Goal: Information Seeking & Learning: Learn about a topic

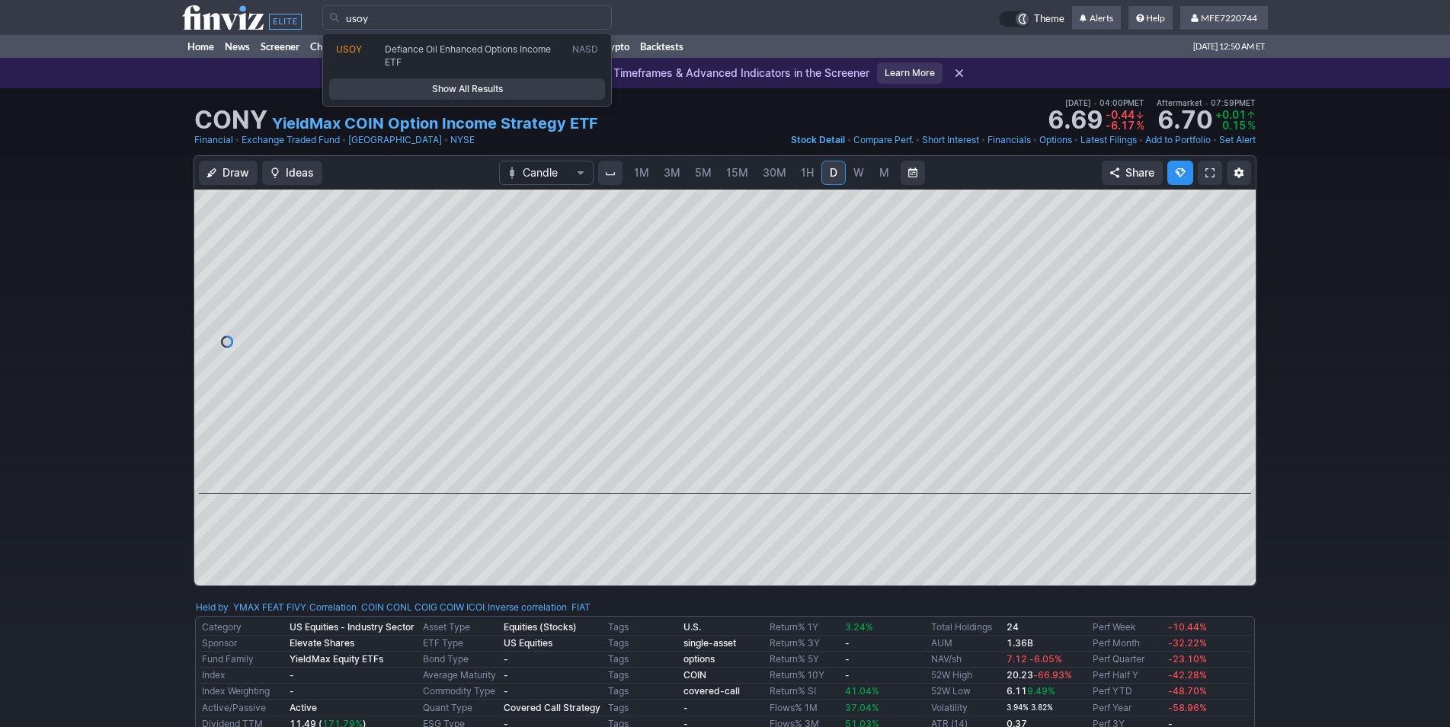
type input "usoy"
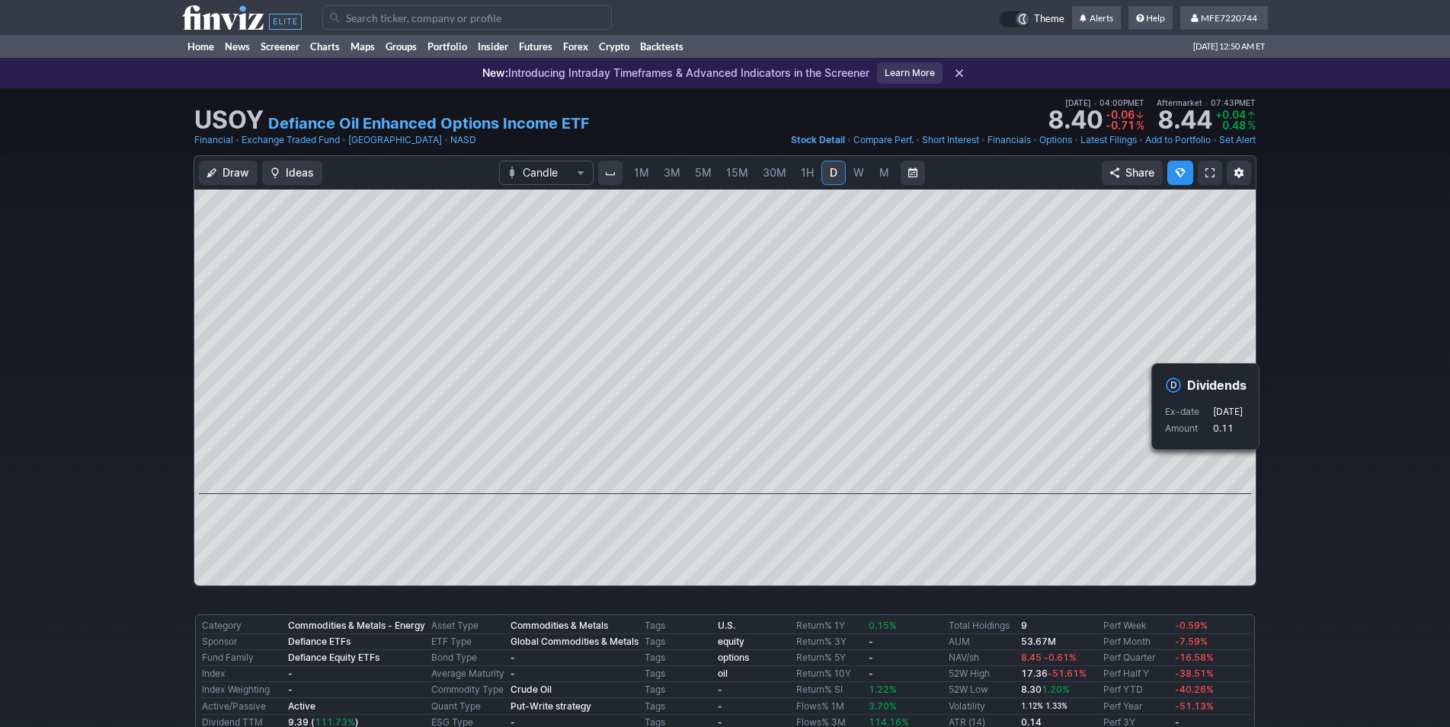
click at [1290, 492] on div "Draw Ideas Candle 1M 3M 5M 15M 30M 1H D W M Share" at bounding box center [725, 376] width 1450 height 443
click at [1269, 486] on div "Draw Ideas Candle 1M 3M 5M 15M 30M 1H D W M Share" at bounding box center [725, 376] width 1450 height 443
click at [1303, 482] on div "Draw Ideas Candle 1M 3M 5M 15M 30M 1H D W M Share" at bounding box center [725, 376] width 1450 height 443
click at [443, 20] on input "Search" at bounding box center [466, 17] width 289 height 24
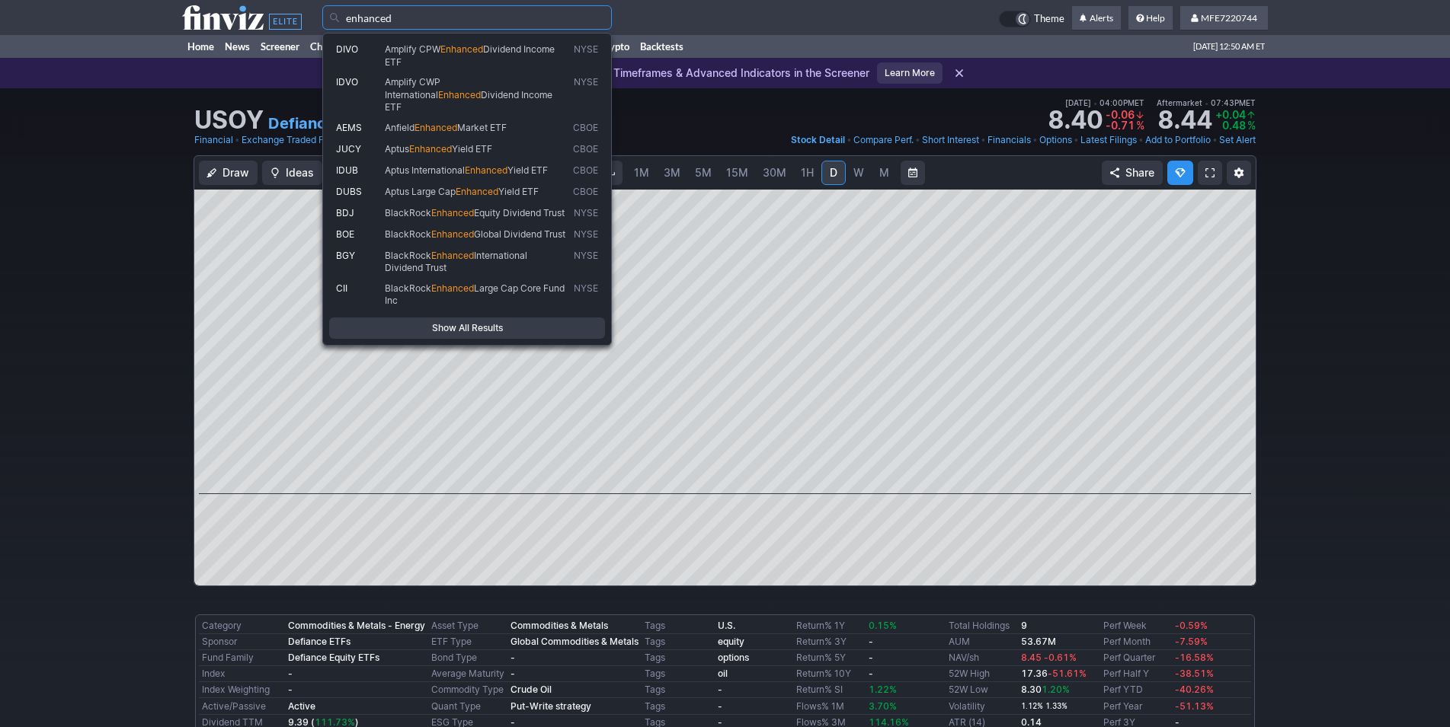
type input "enhanced"
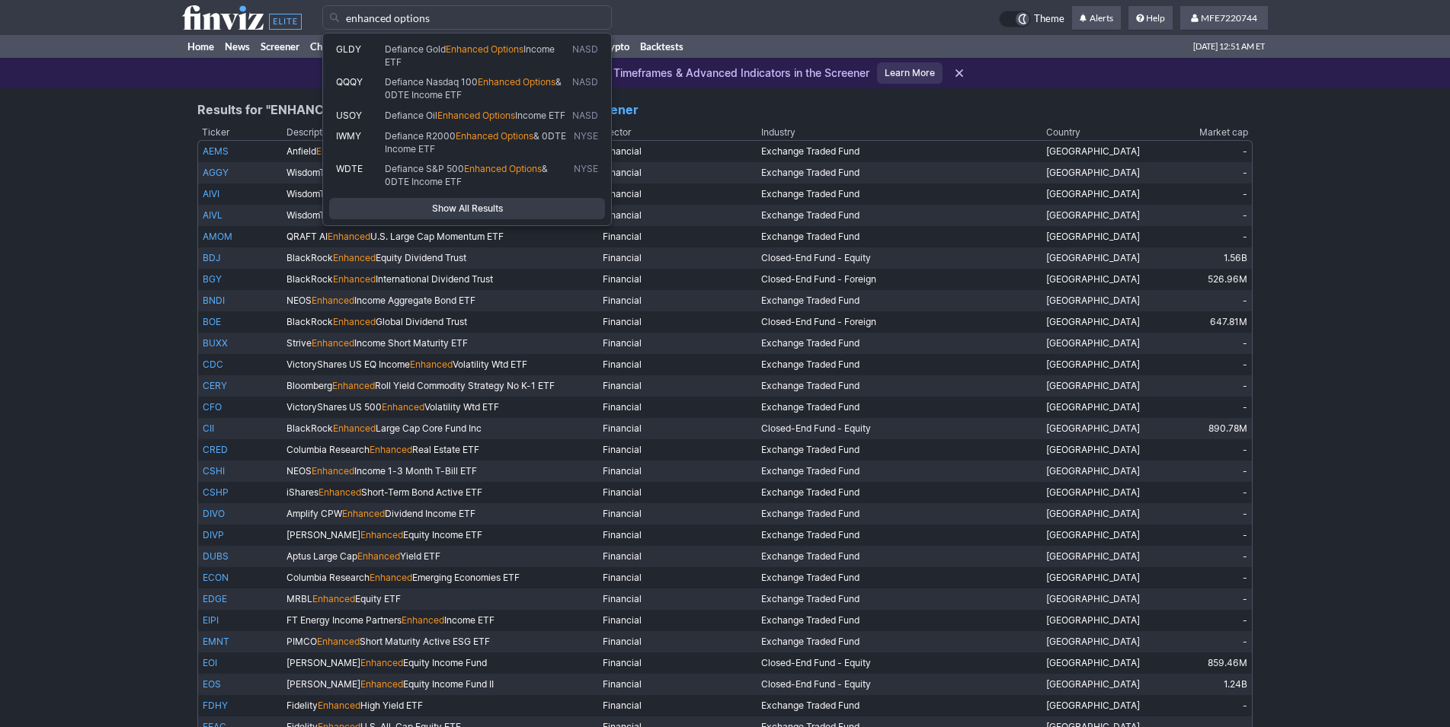
type input "enhanced options"
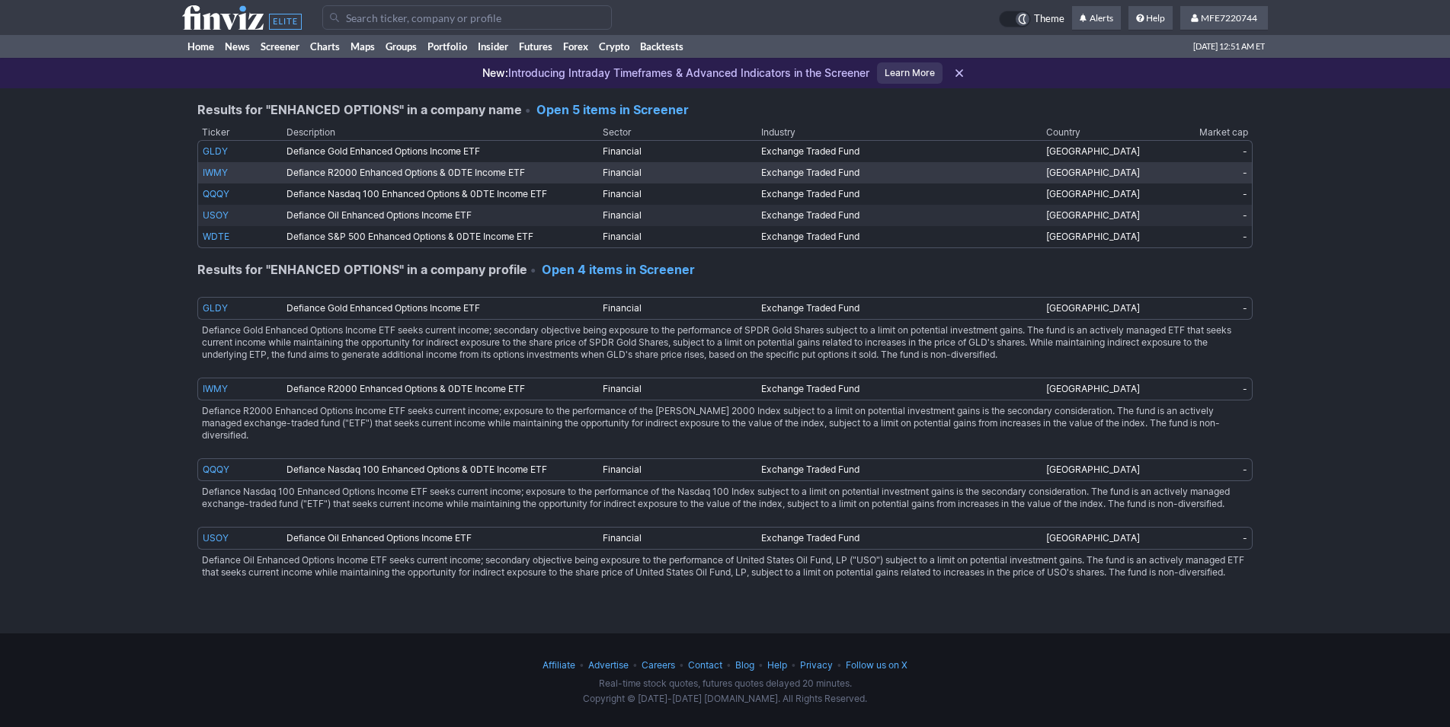
click at [217, 177] on link "IWMY" at bounding box center [215, 172] width 25 height 11
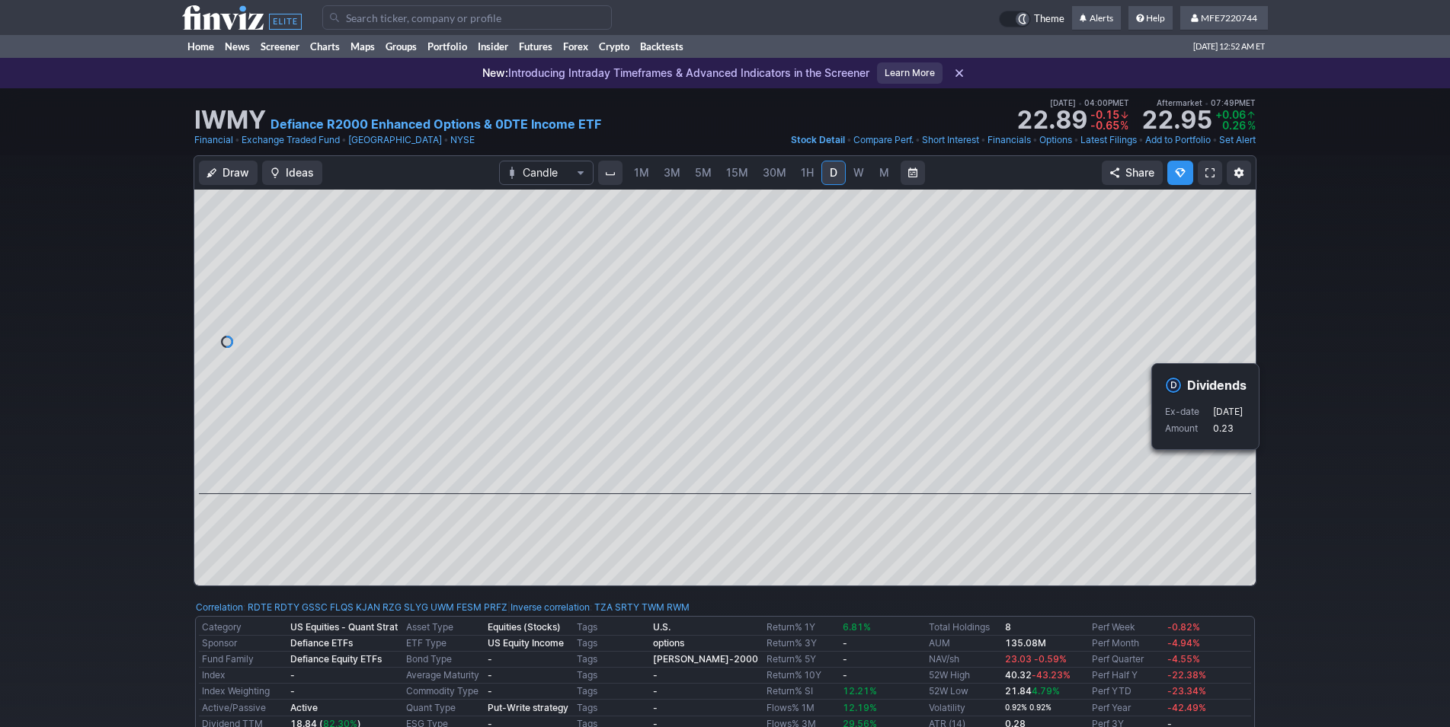
click at [1297, 468] on div "Draw Ideas Candle 1M 3M 5M 15M 30M 1H D W M Share" at bounding box center [725, 376] width 1450 height 443
click at [481, 20] on input "Search" at bounding box center [466, 17] width 289 height 24
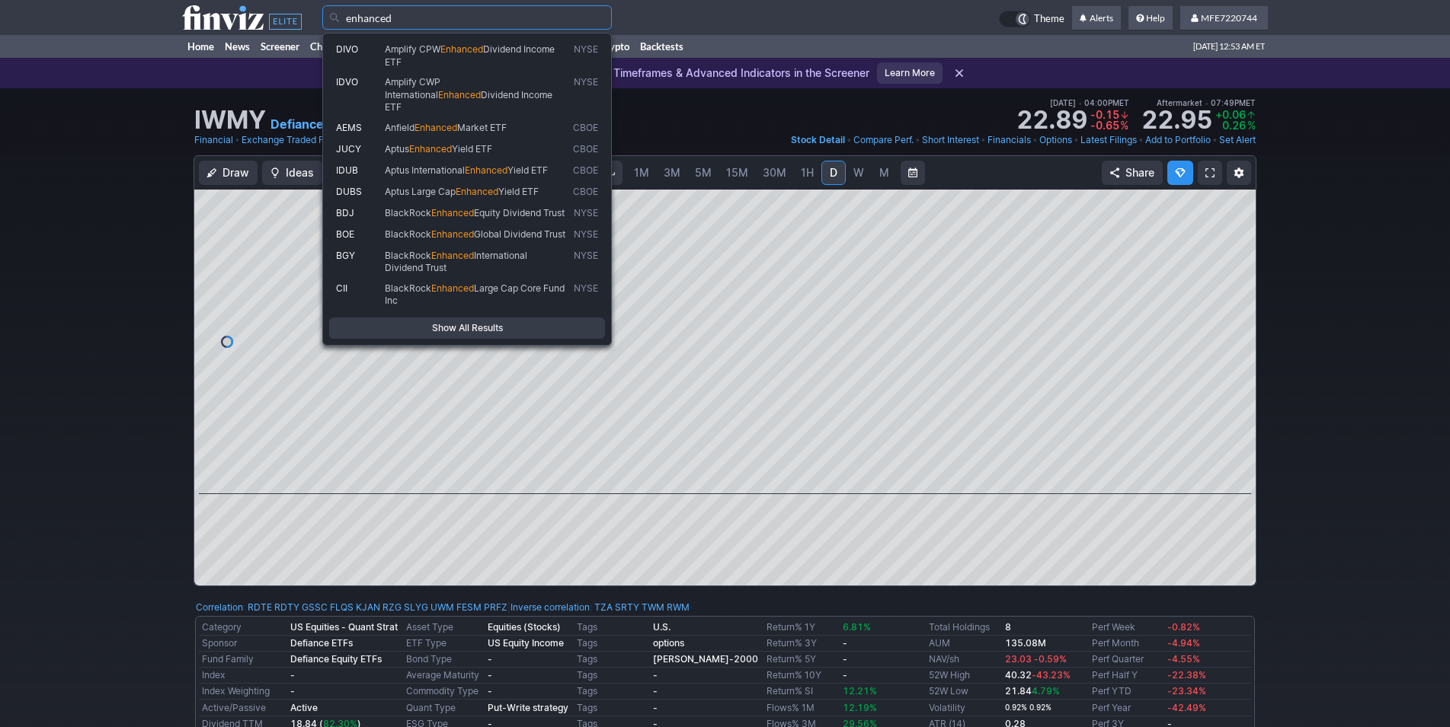
type input "enhanced"
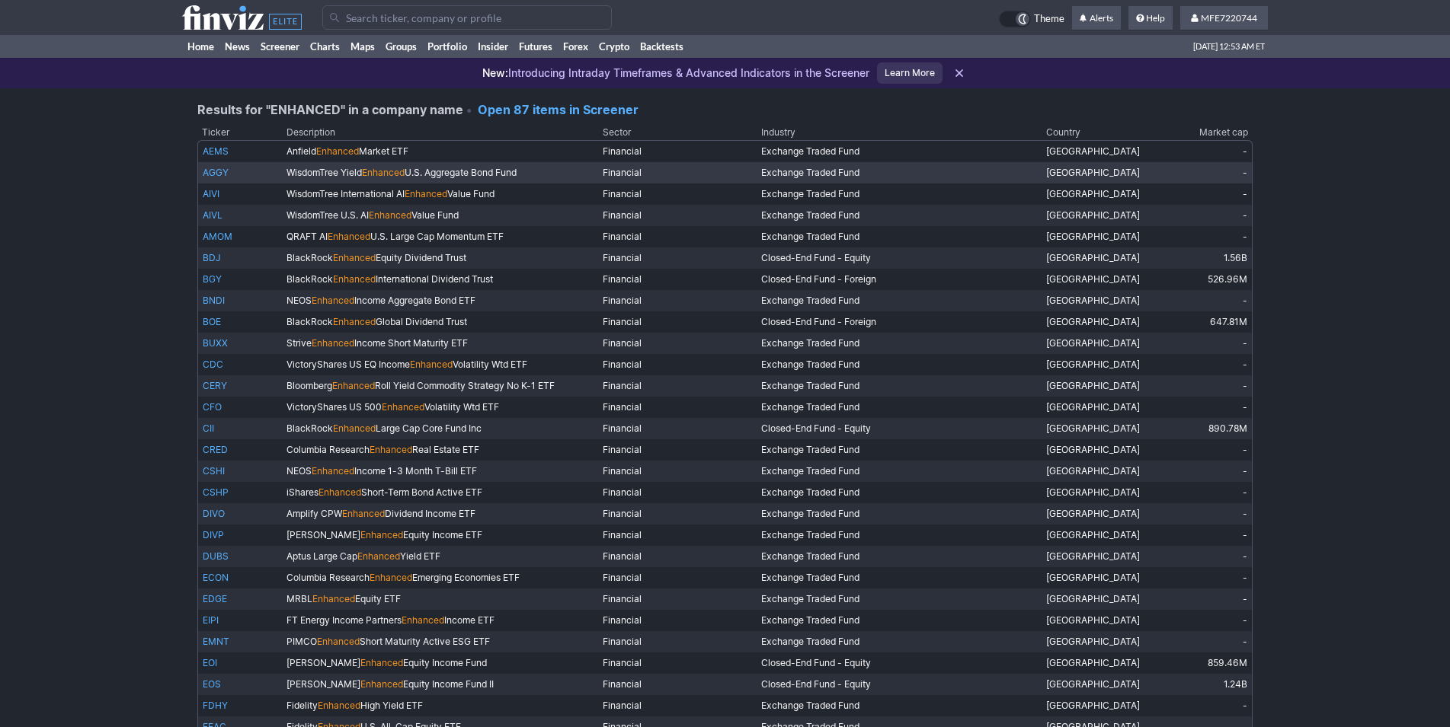
click at [223, 175] on link "AGGY" at bounding box center [216, 172] width 26 height 11
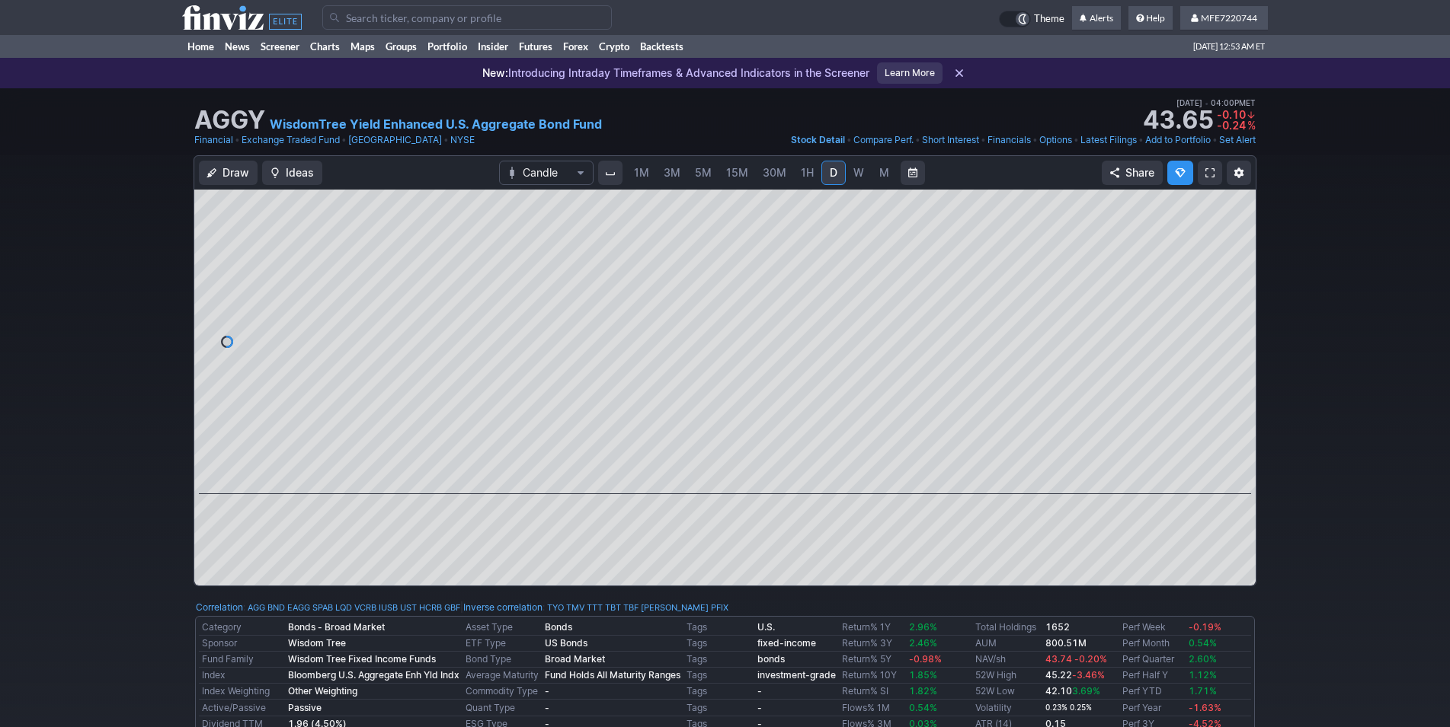
click at [1277, 475] on div "Draw Ideas Candle 1M 3M 5M 15M 30M 1H D W M Share" at bounding box center [725, 376] width 1450 height 443
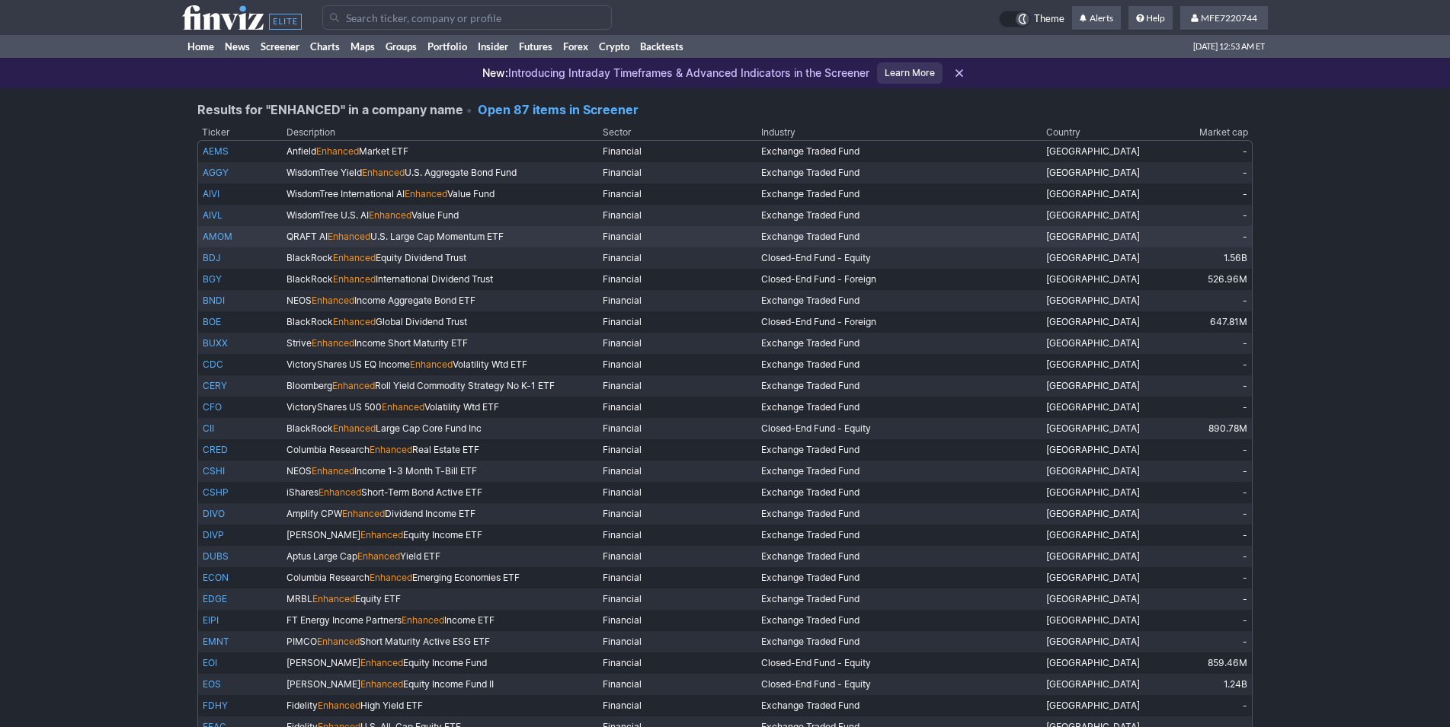
click at [219, 236] on link "AMOM" at bounding box center [218, 236] width 30 height 11
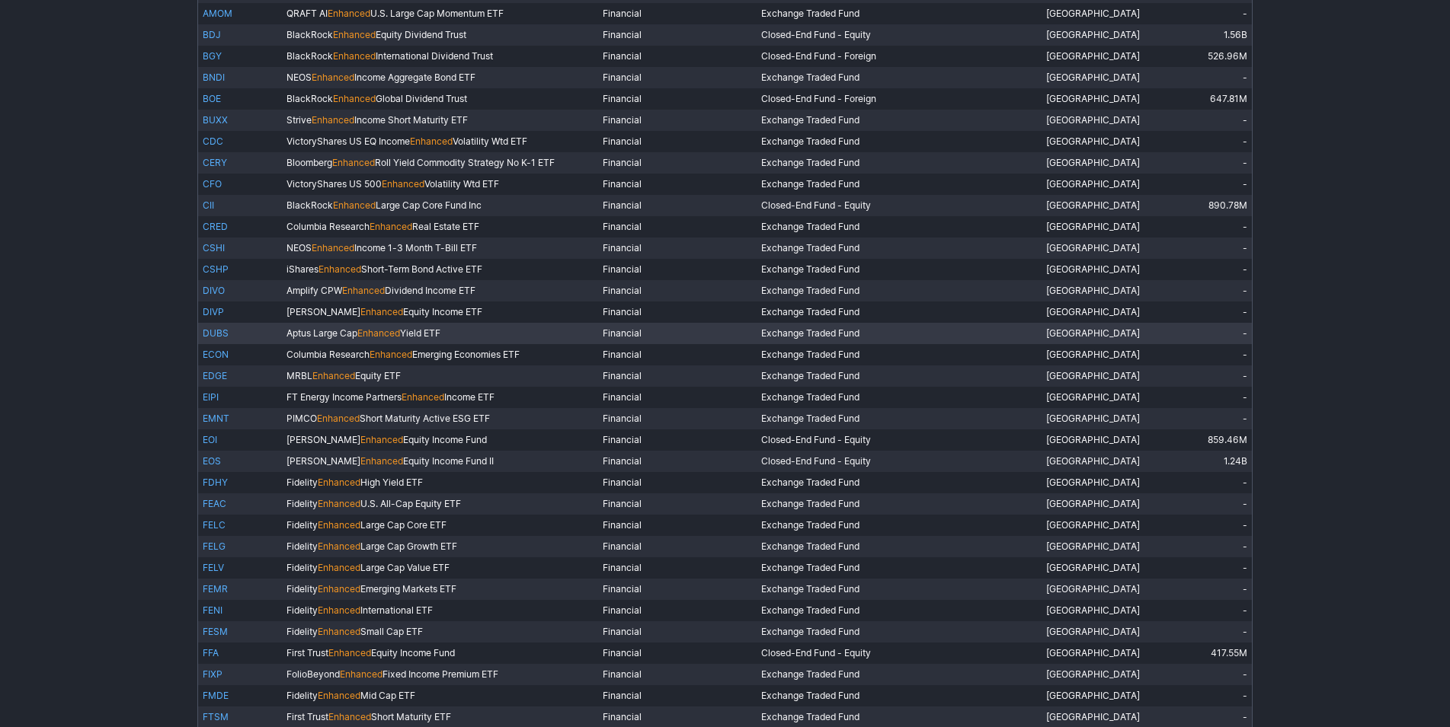
scroll to position [233, 0]
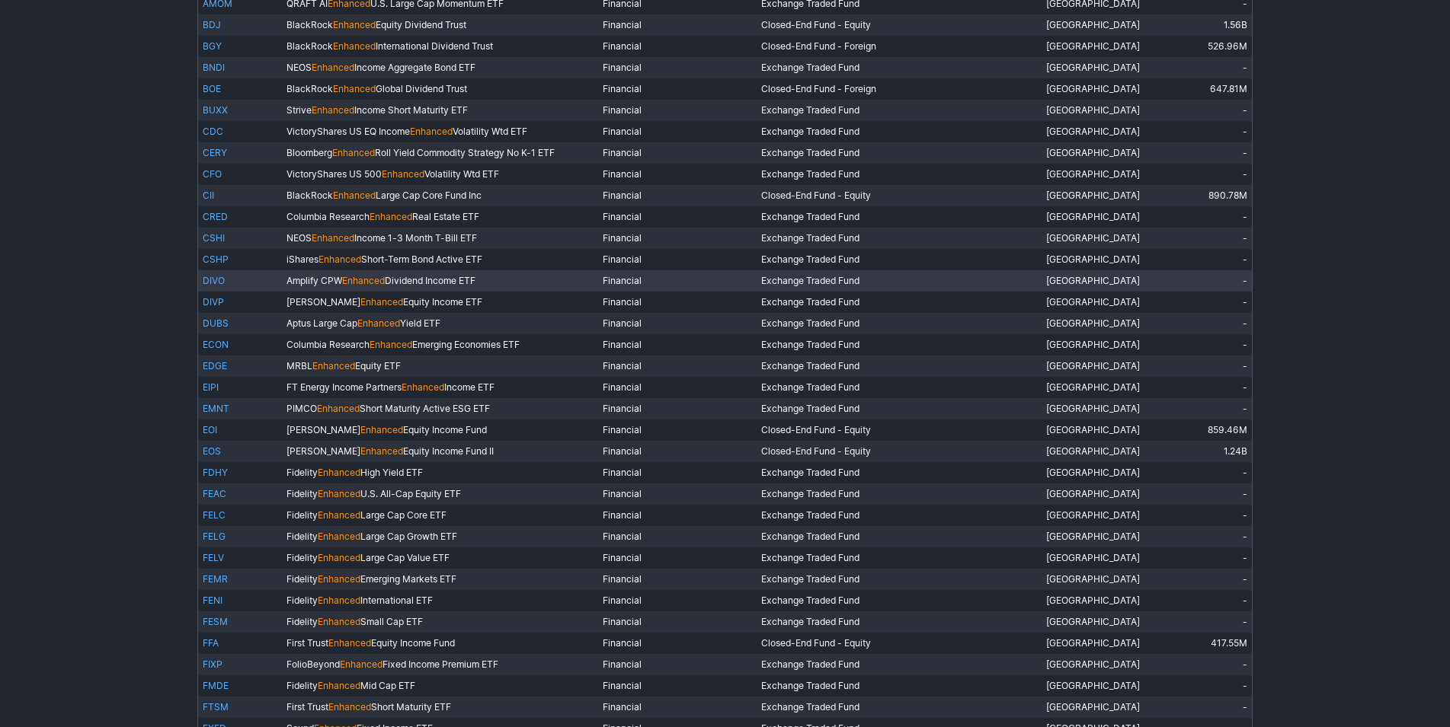
click at [218, 281] on link "DIVO" at bounding box center [214, 280] width 22 height 11
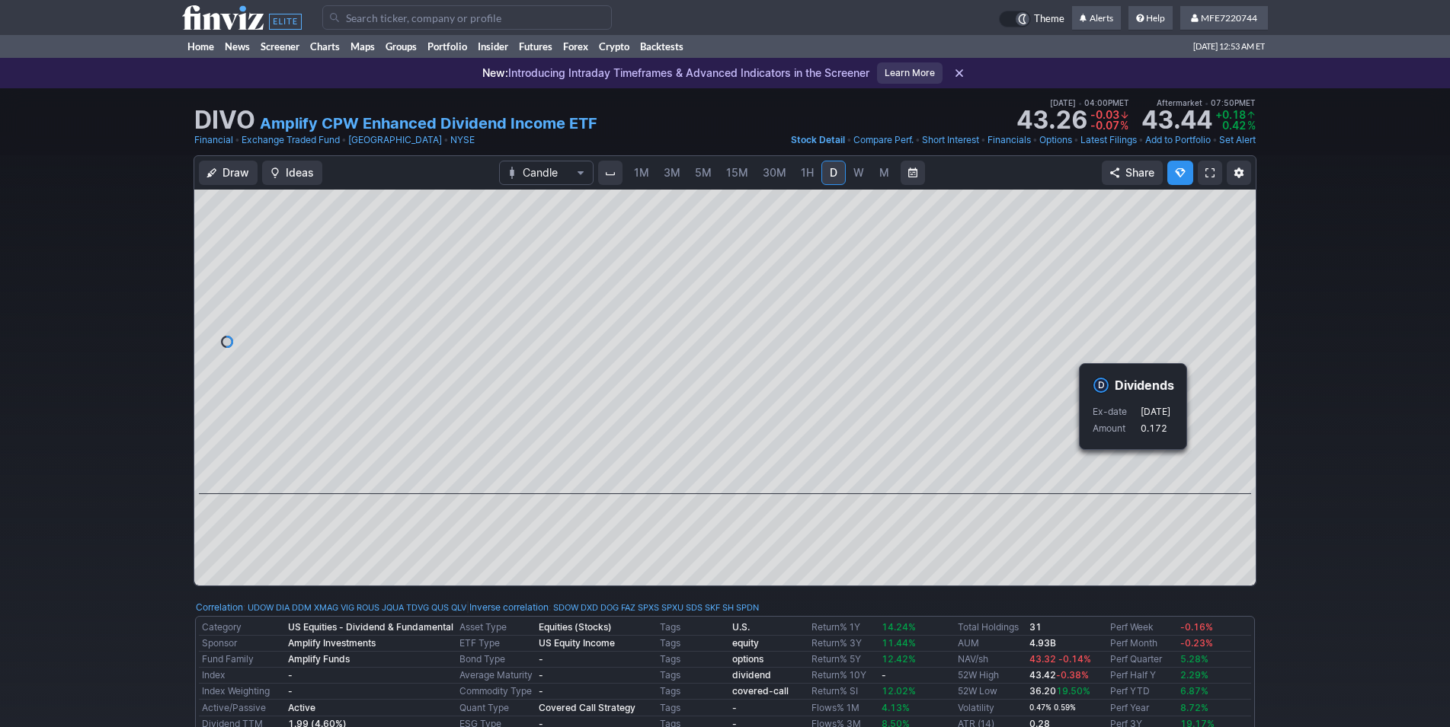
click at [1313, 511] on div "Draw Ideas Candle 1M 3M 5M 15M 30M 1H D W M Share" at bounding box center [725, 376] width 1450 height 443
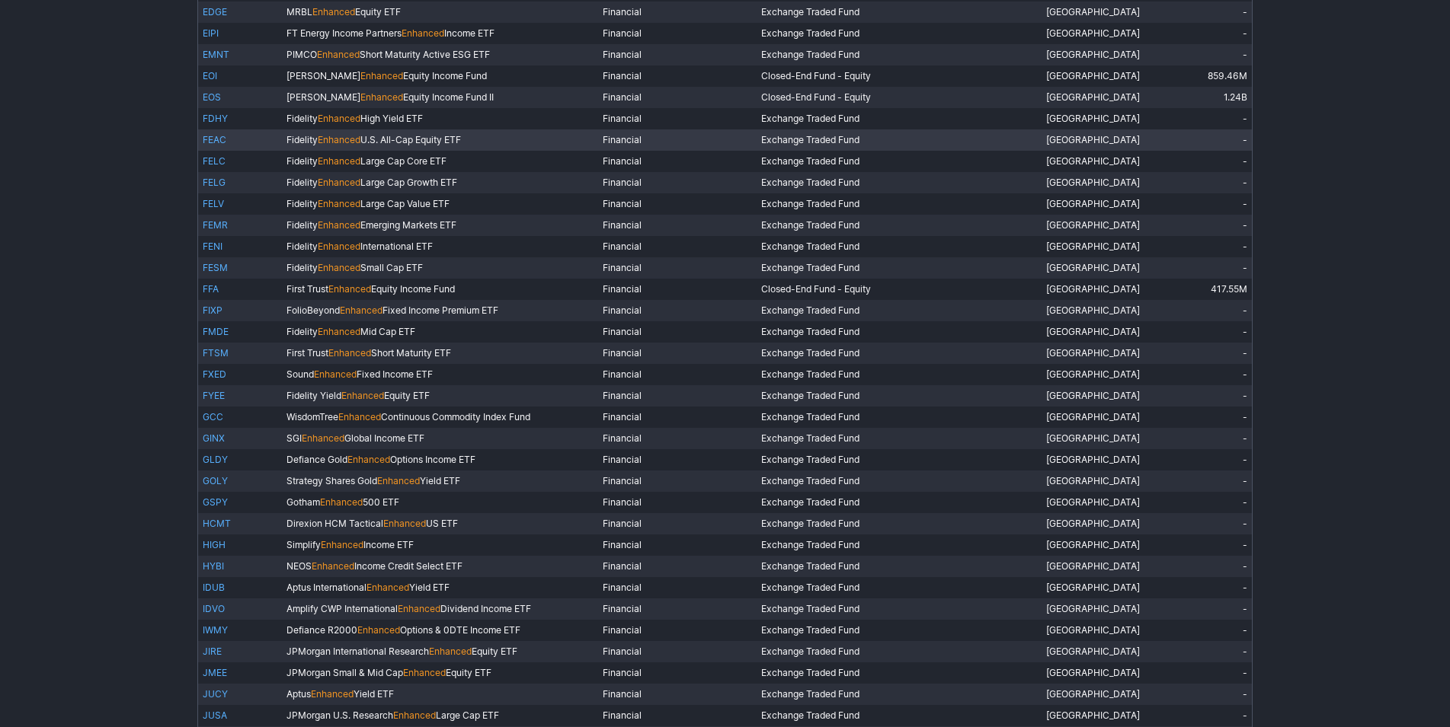
scroll to position [627, 0]
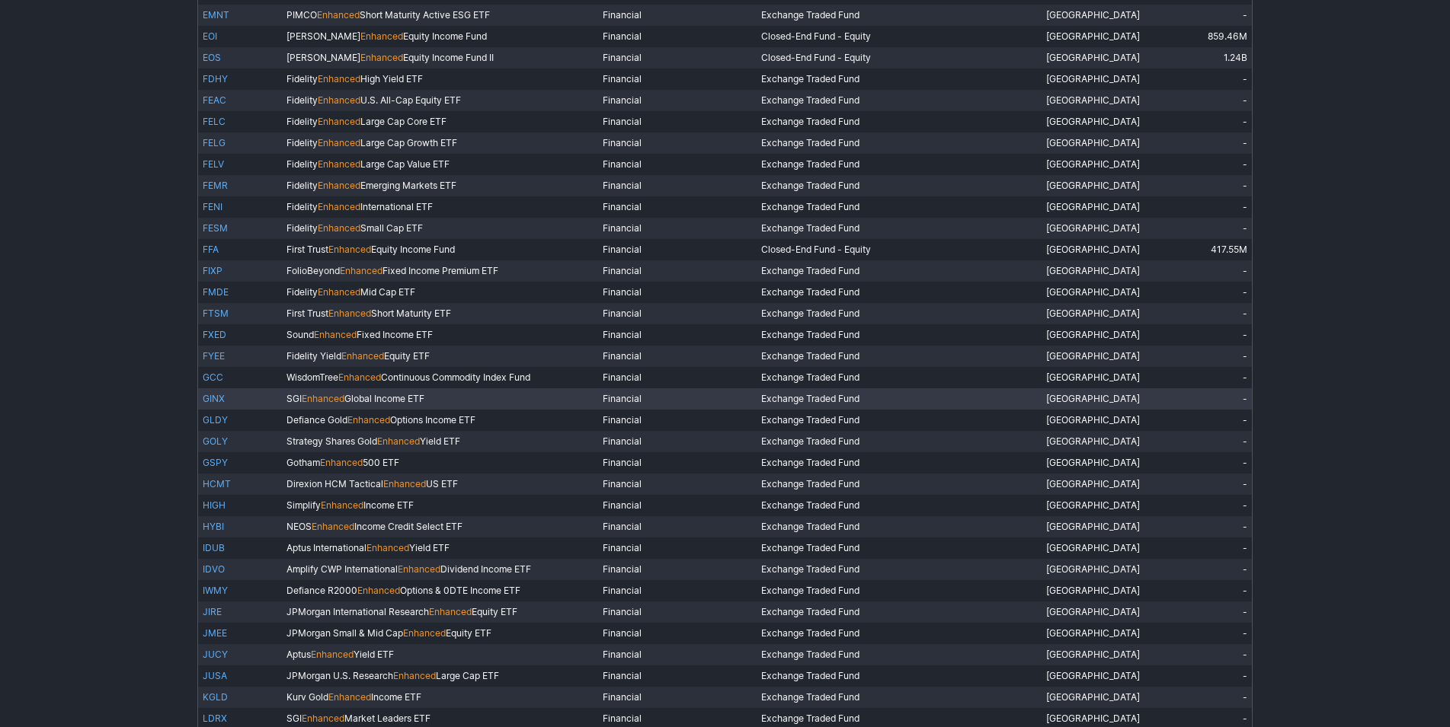
click at [213, 398] on link "GINX" at bounding box center [214, 398] width 22 height 11
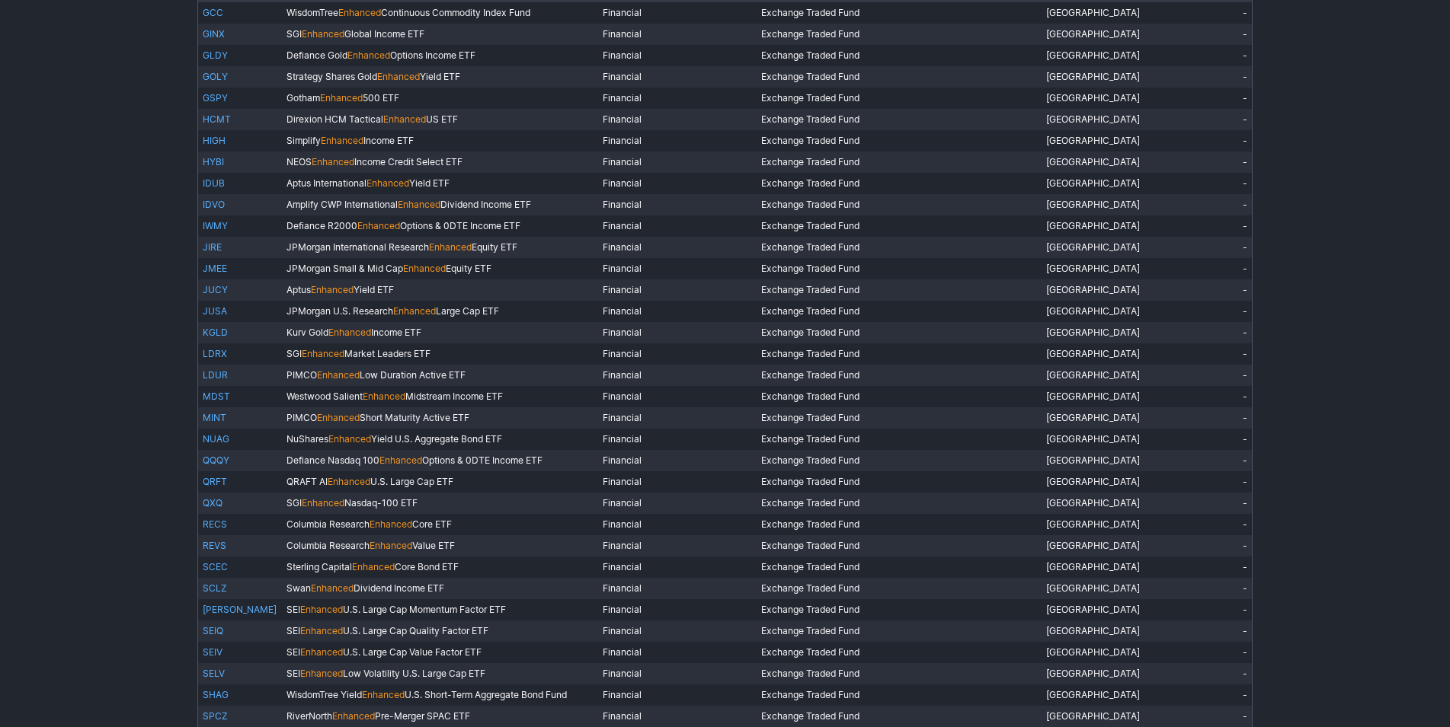
scroll to position [1015, 0]
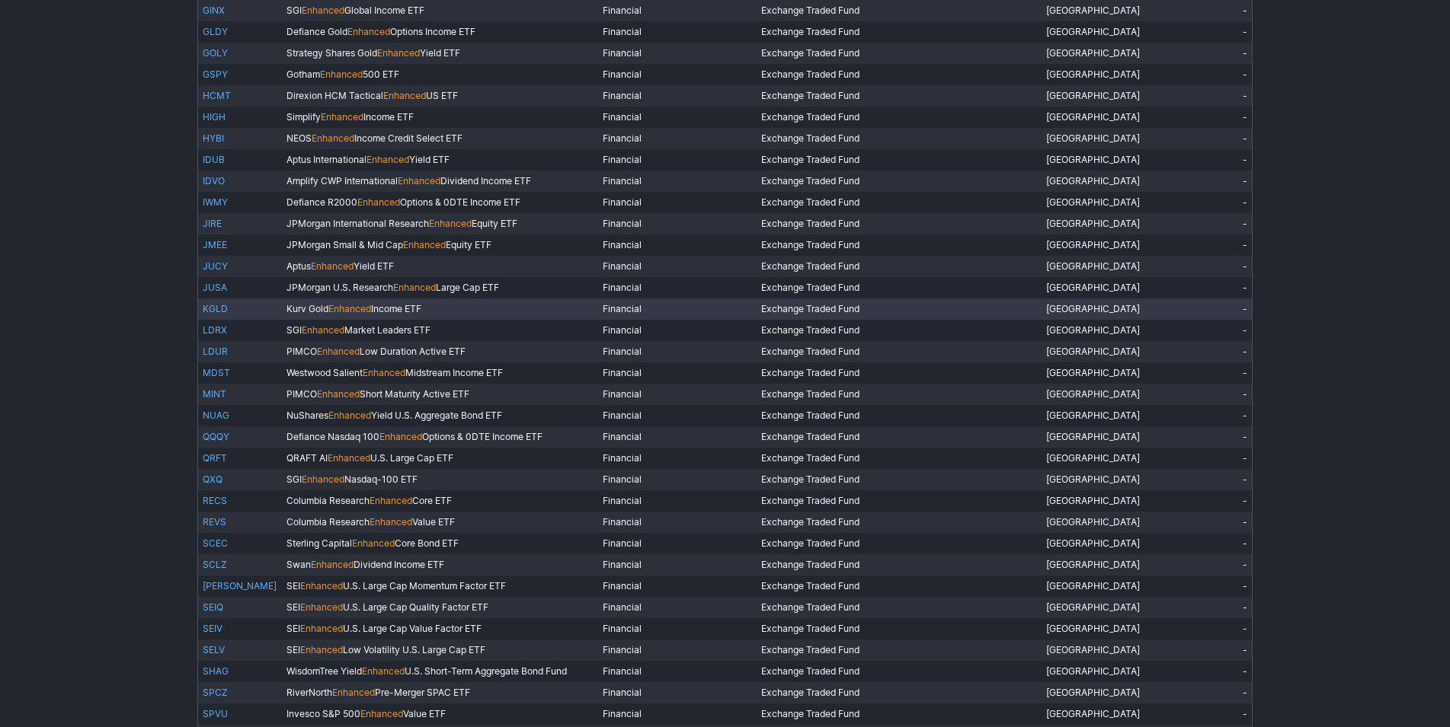
click at [219, 308] on link "KGLD" at bounding box center [215, 308] width 25 height 11
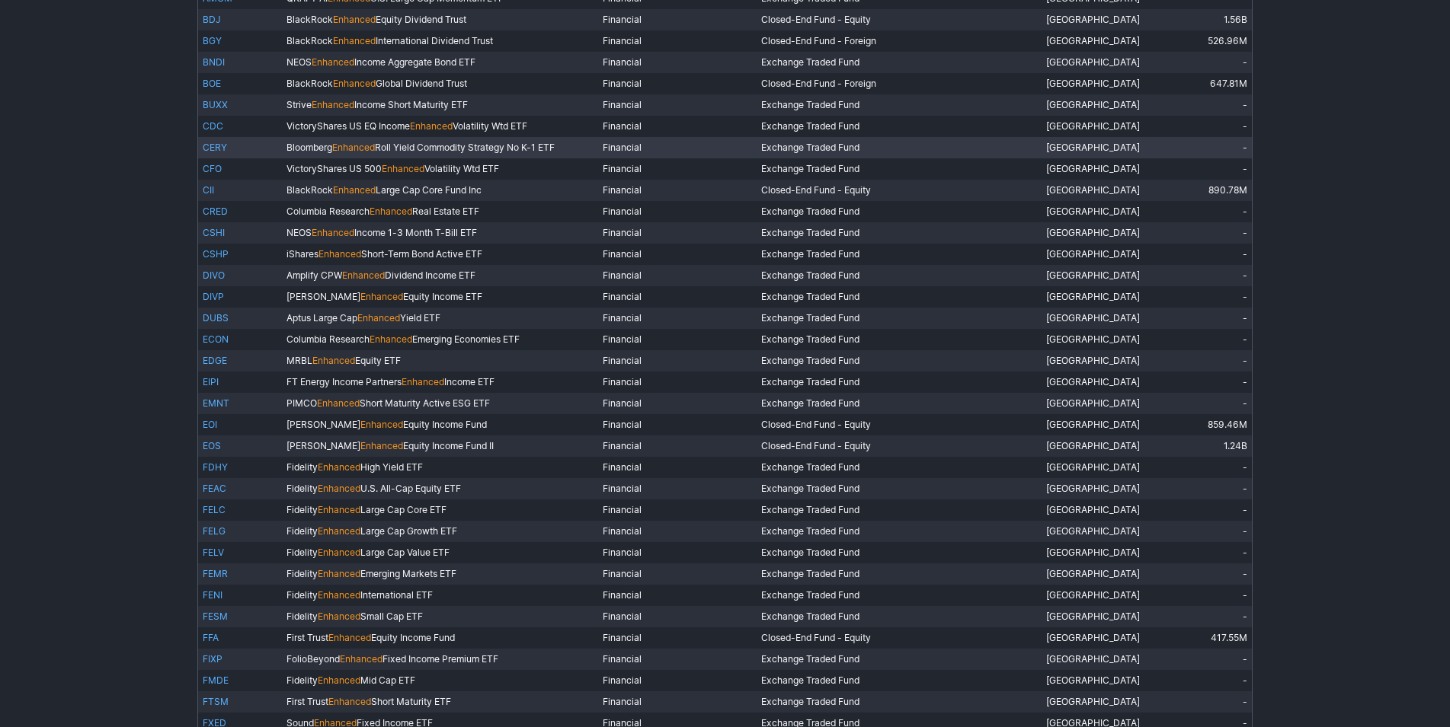
click at [216, 151] on link "CERY" at bounding box center [215, 147] width 24 height 11
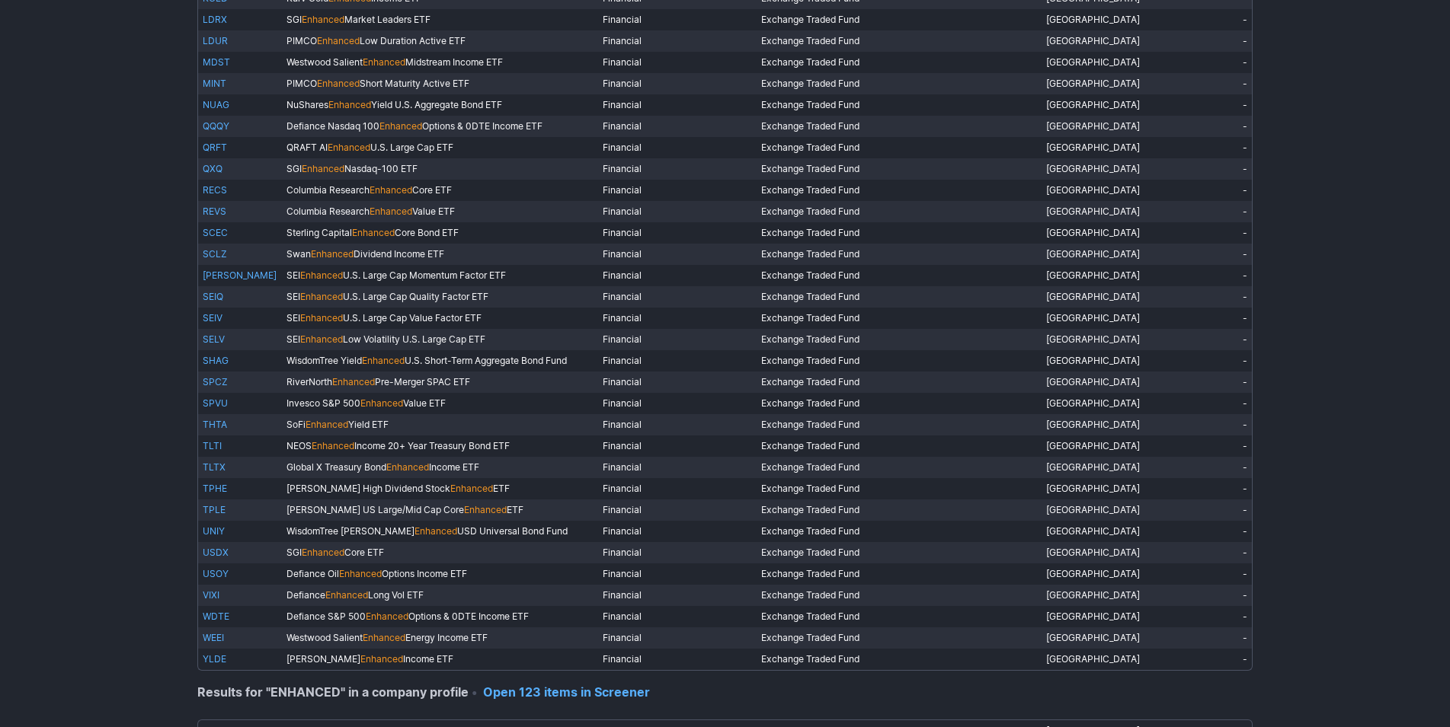
scroll to position [1404, 0]
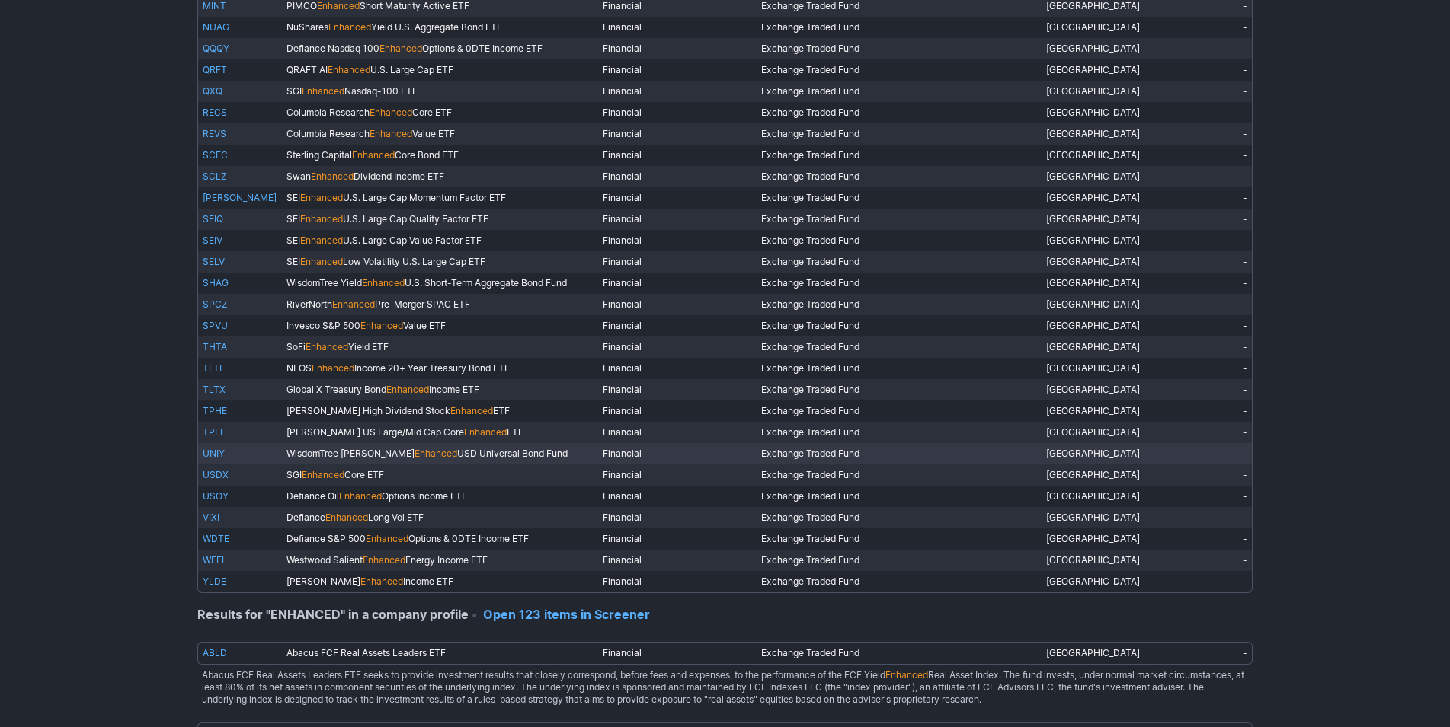
click at [213, 455] on link "UNIY" at bounding box center [214, 453] width 22 height 11
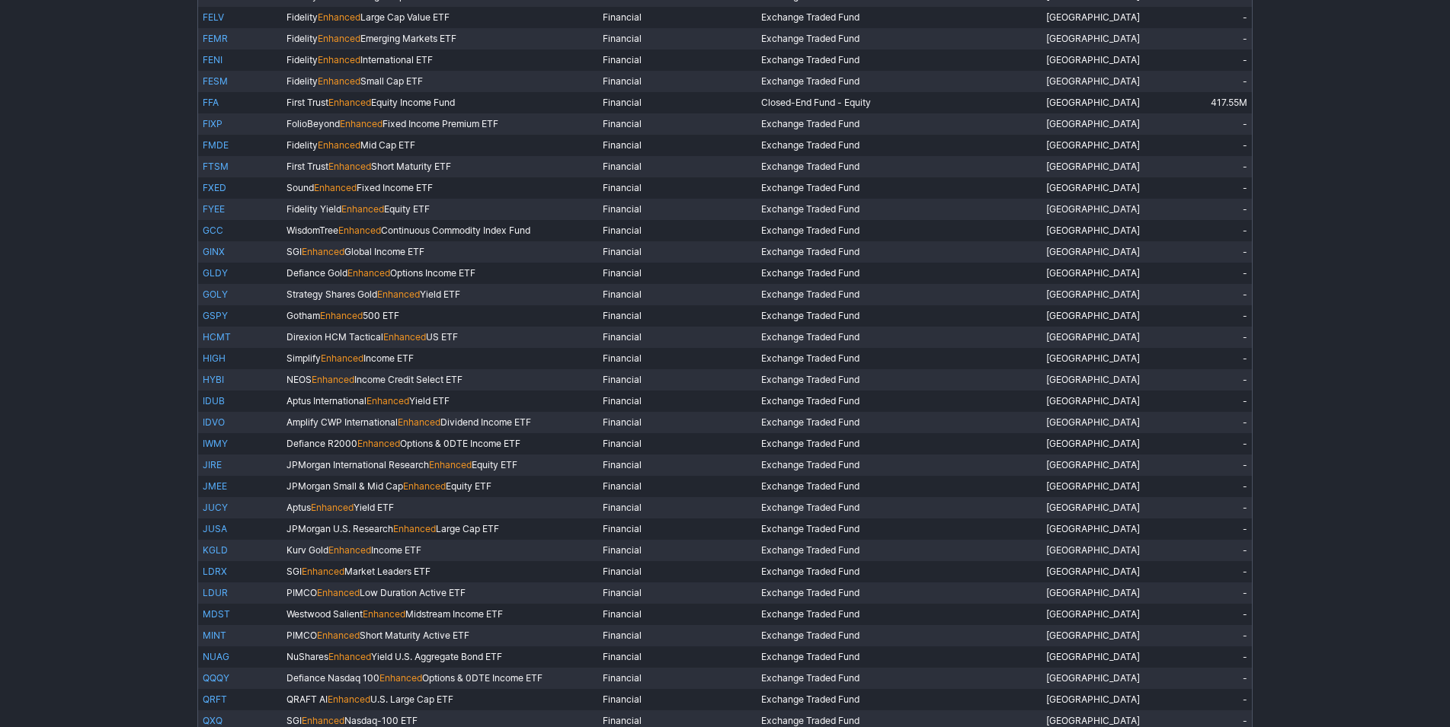
scroll to position [782, 0]
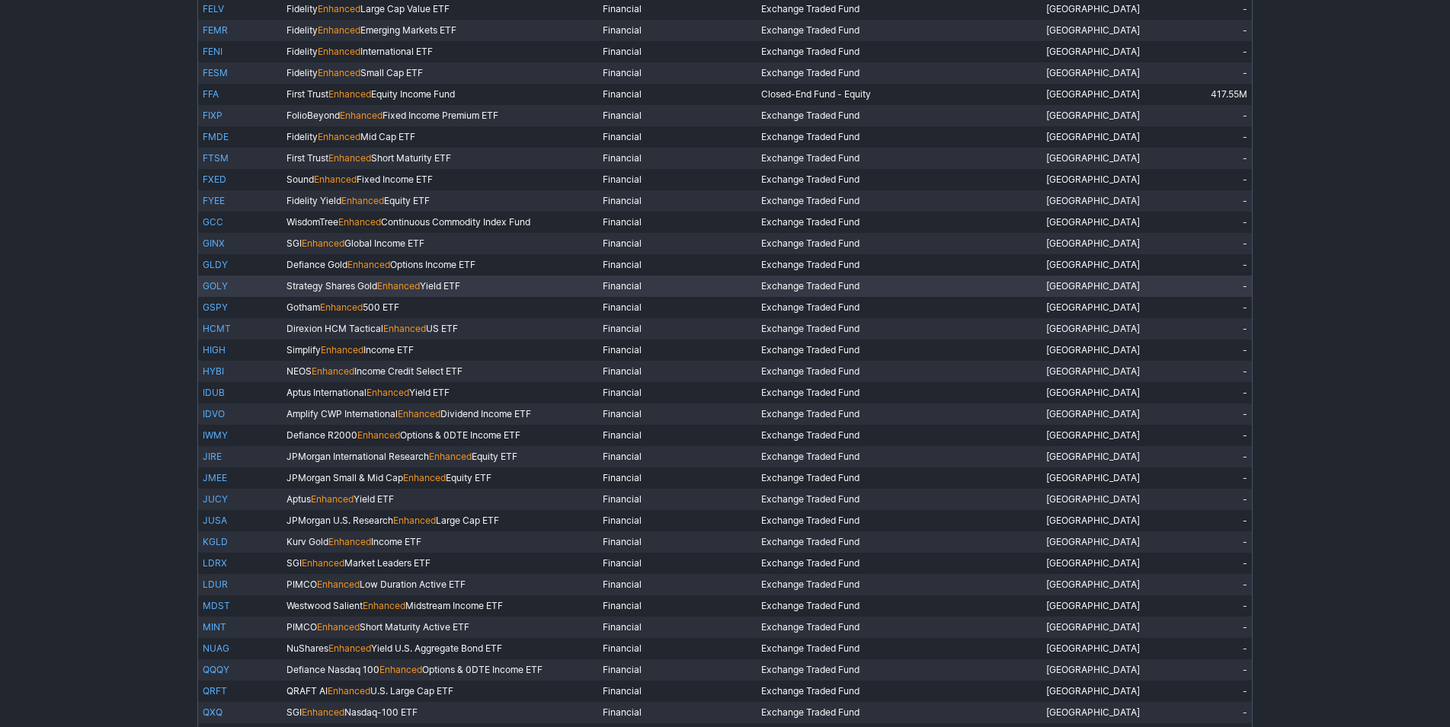
click at [206, 291] on link "GOLY" at bounding box center [215, 285] width 25 height 11
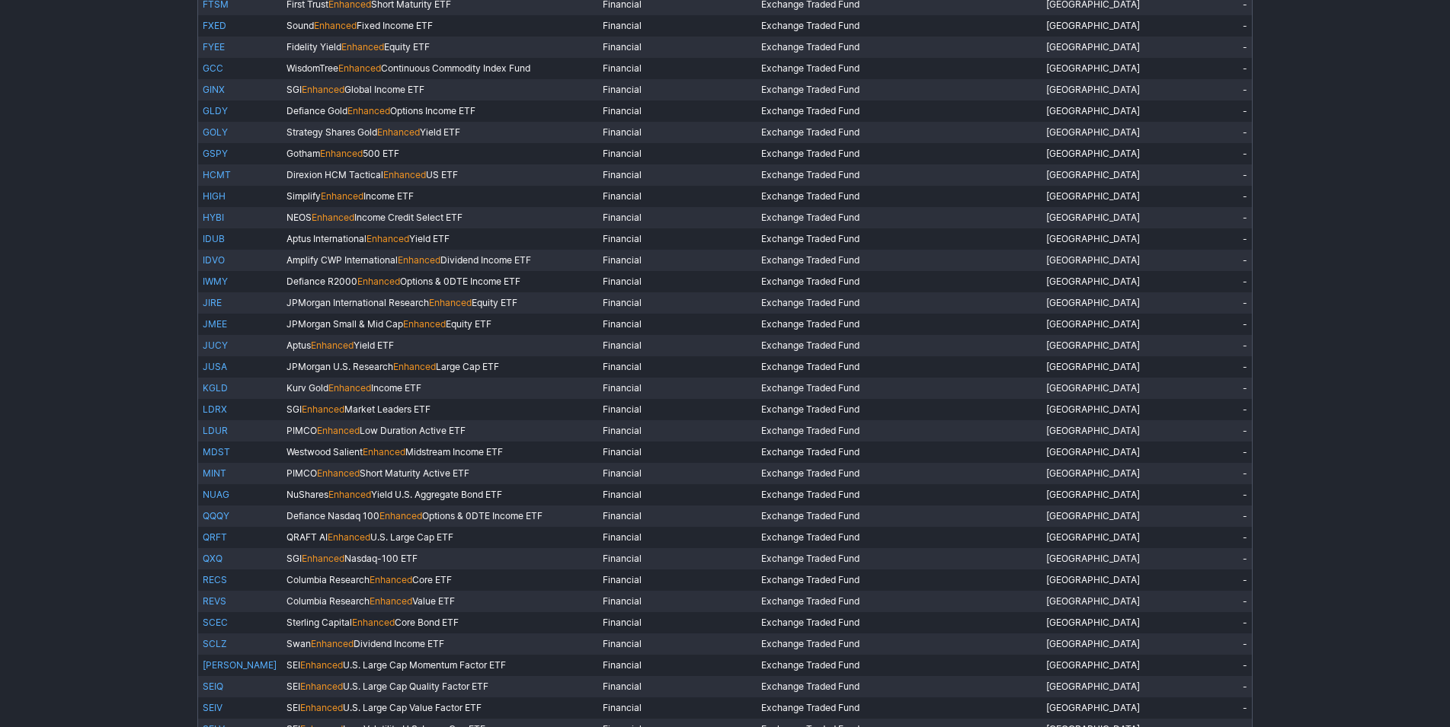
scroll to position [938, 0]
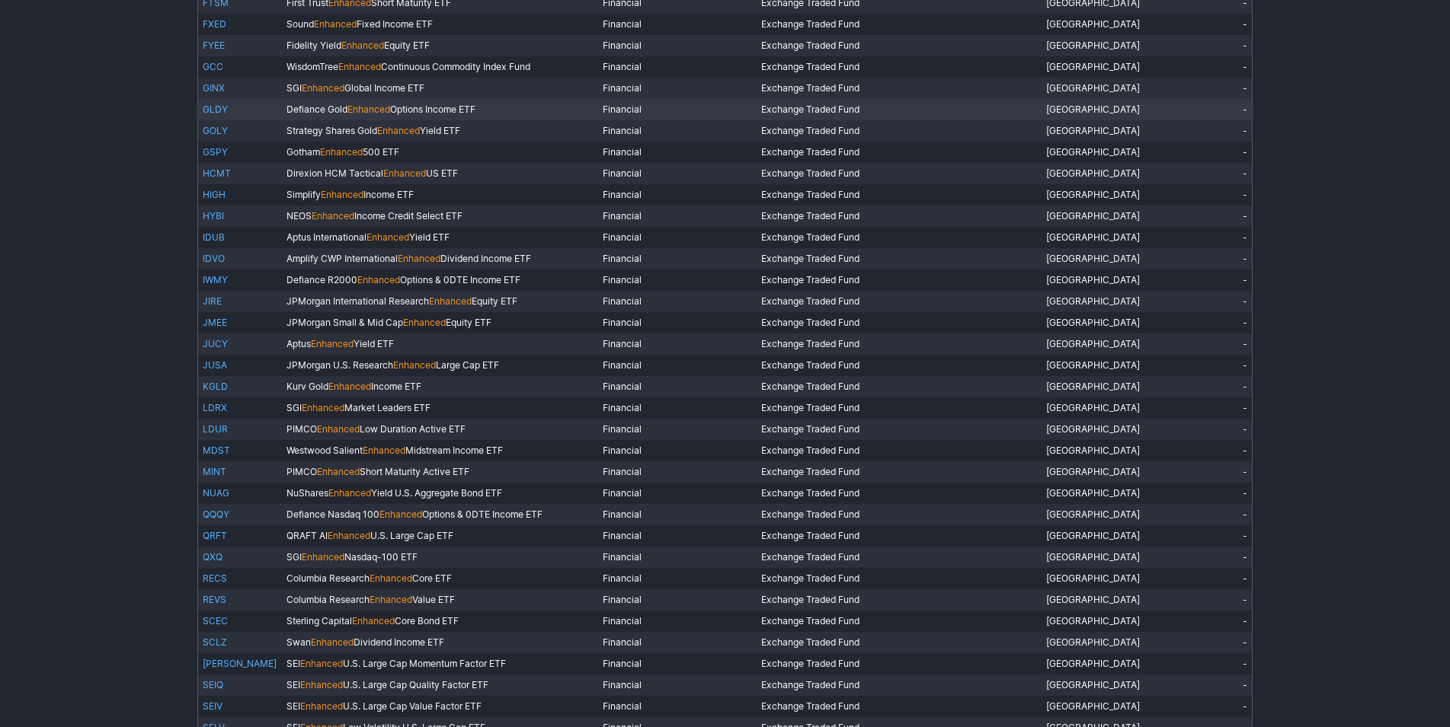
click at [216, 114] on link "GLDY" at bounding box center [215, 109] width 25 height 11
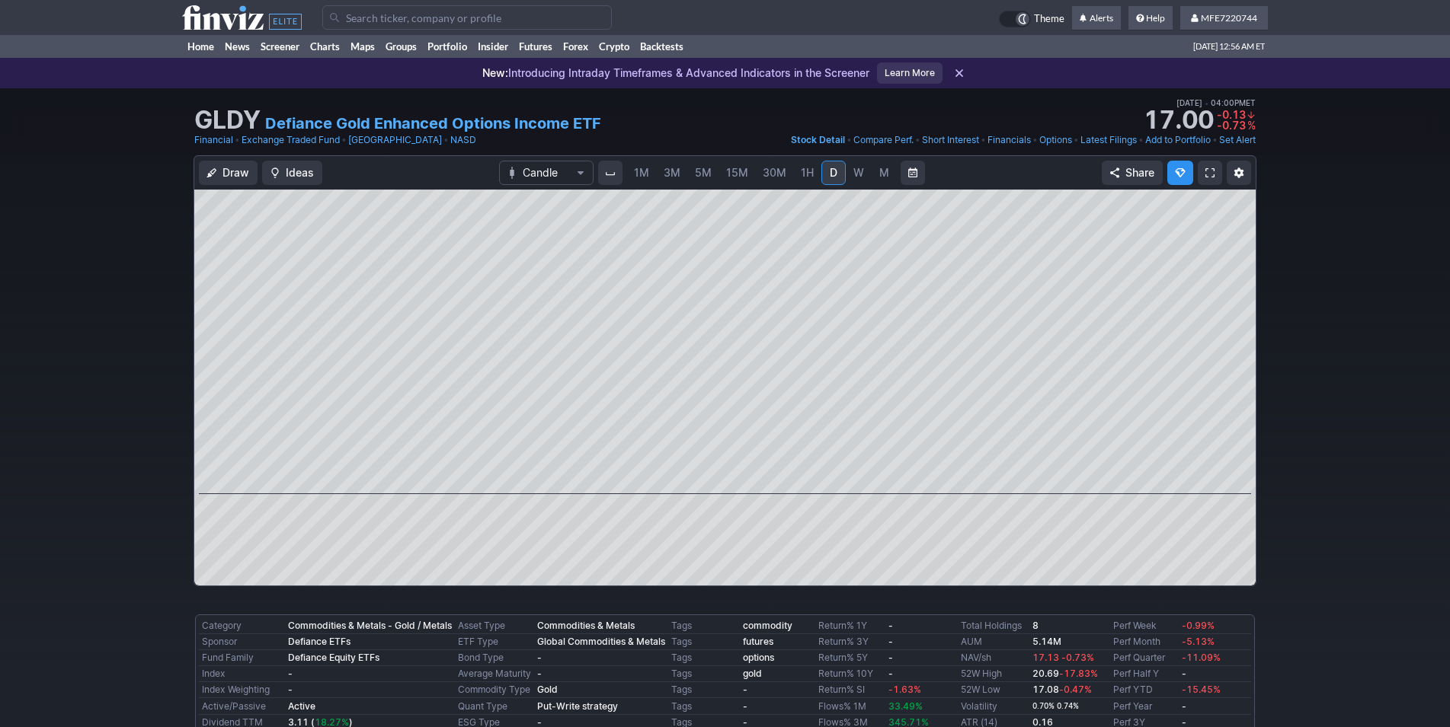
click at [1355, 475] on div "Draw Ideas Candle 1M 3M 5M 15M 30M 1H D W M Share" at bounding box center [725, 376] width 1450 height 443
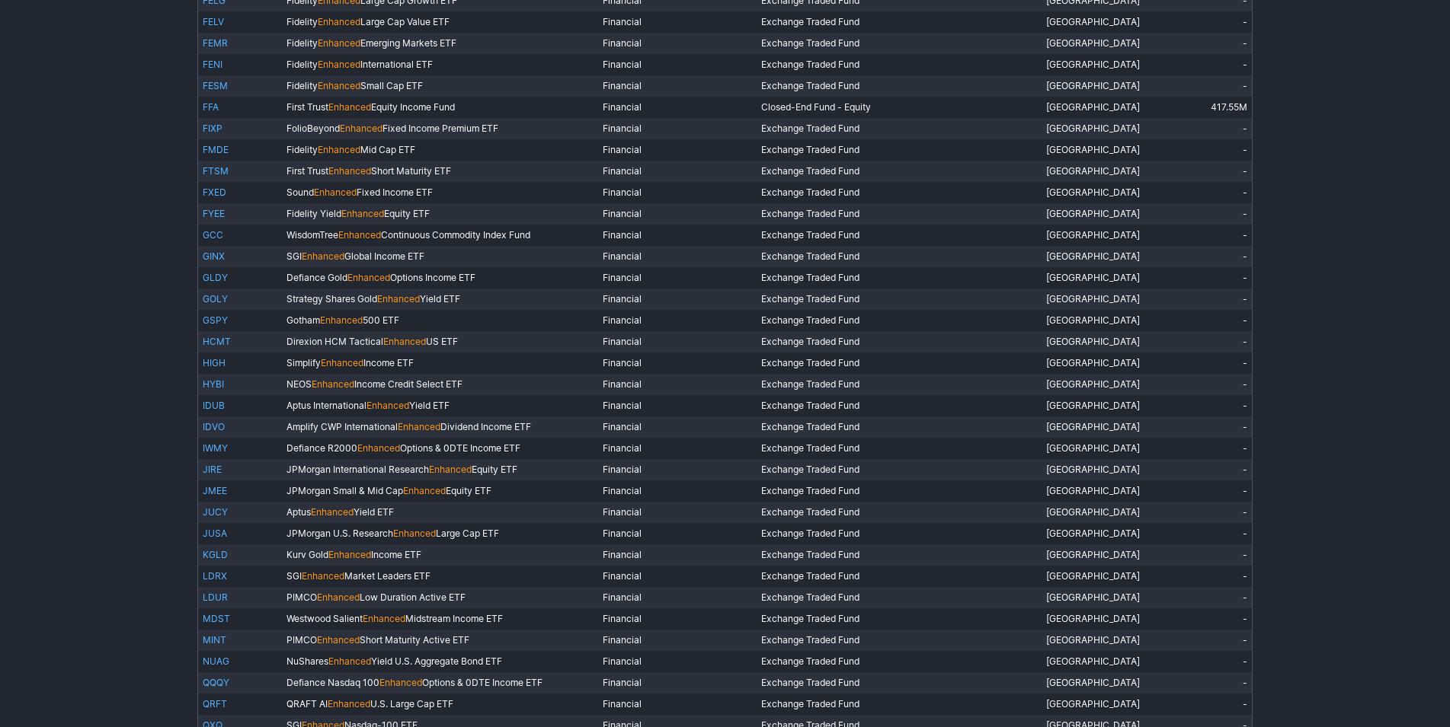
scroll to position [782, 0]
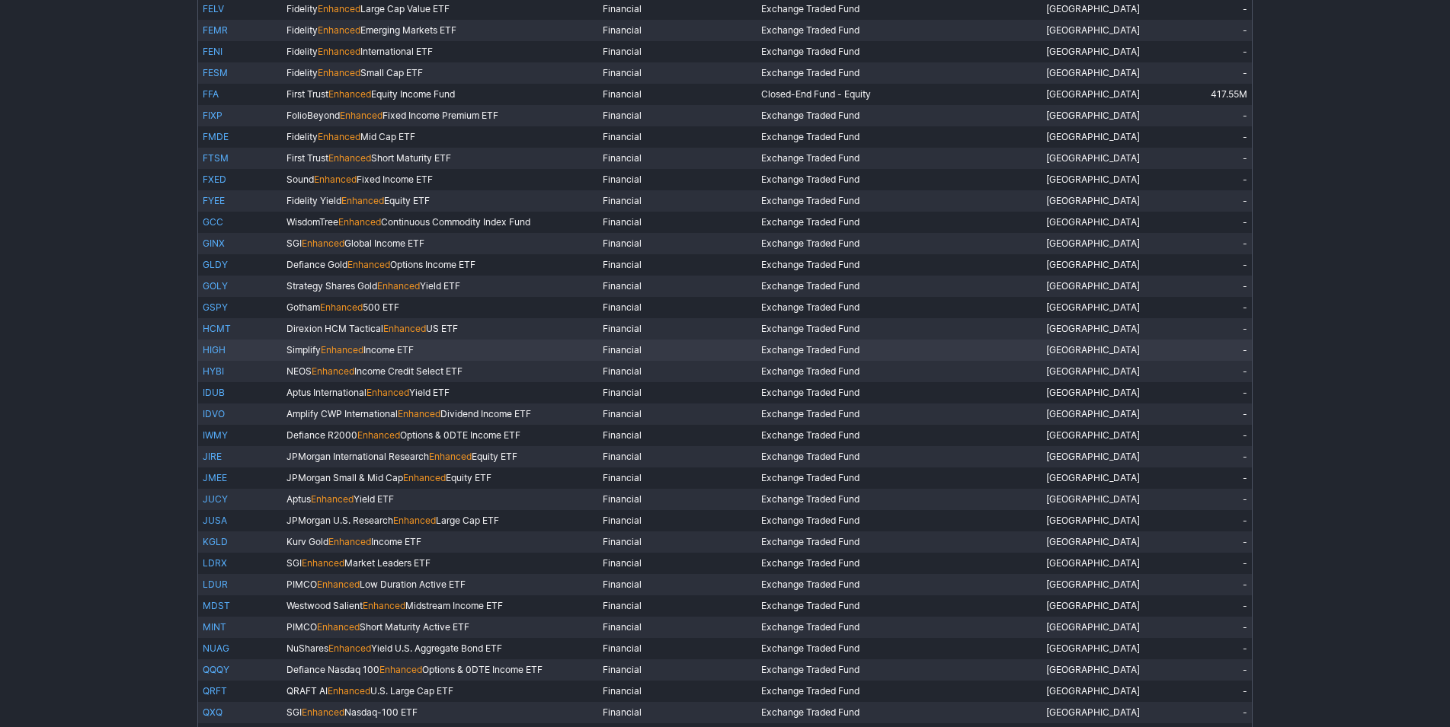
click at [211, 351] on link "HIGH" at bounding box center [214, 349] width 23 height 11
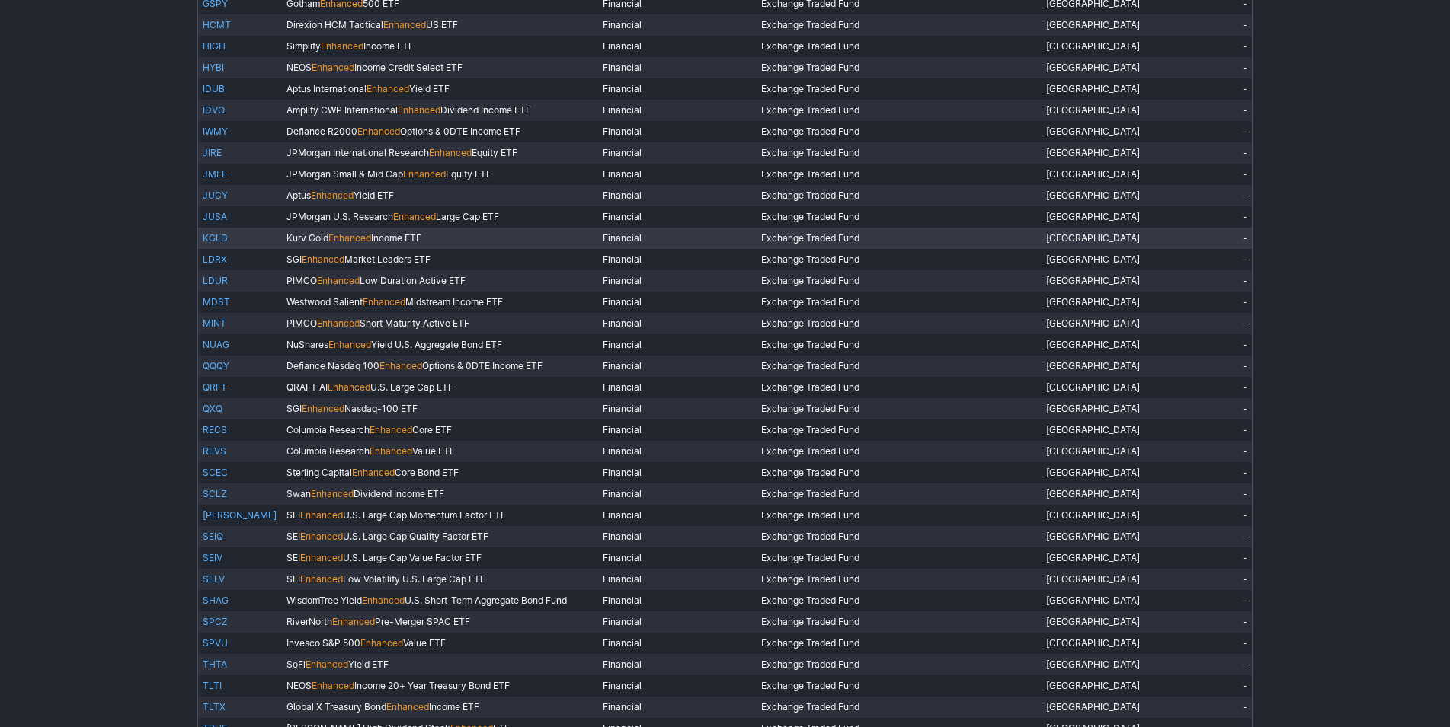
scroll to position [1093, 0]
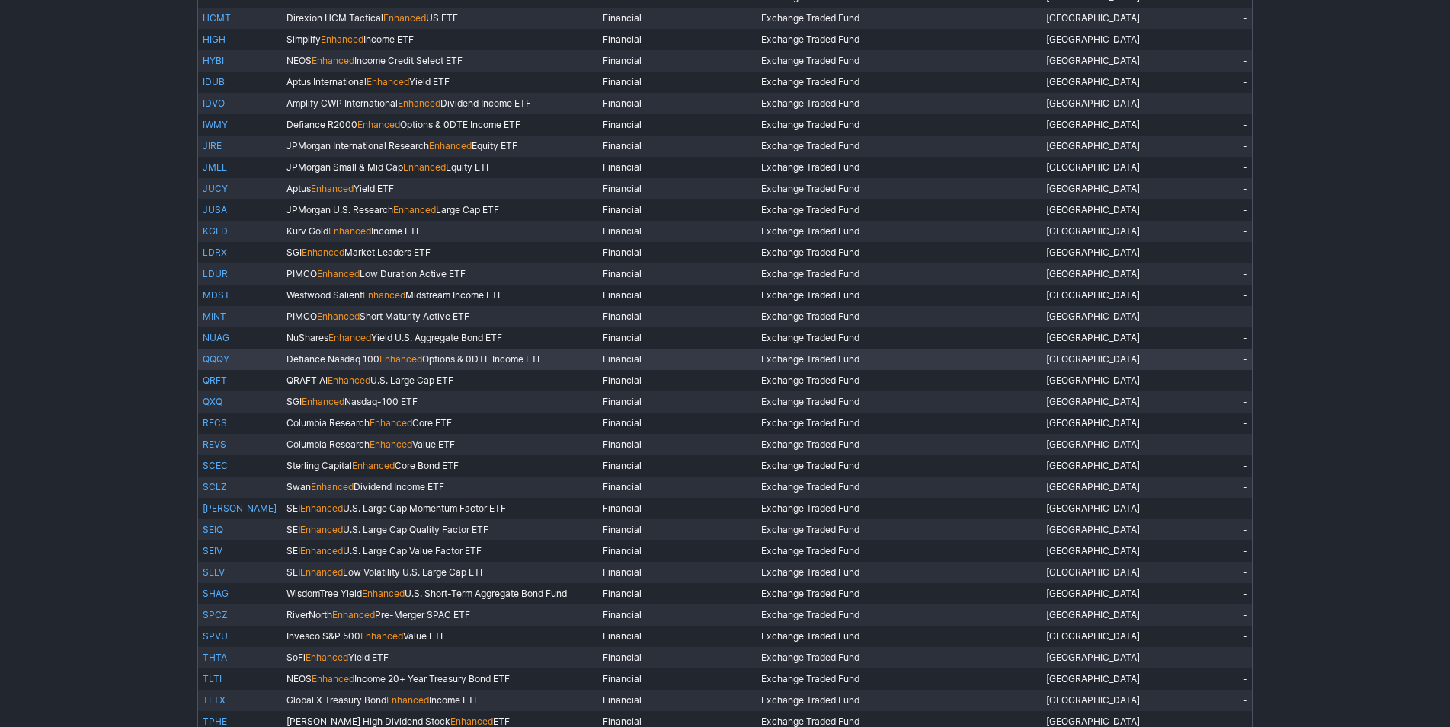
click at [221, 362] on link "QQQY" at bounding box center [216, 358] width 27 height 11
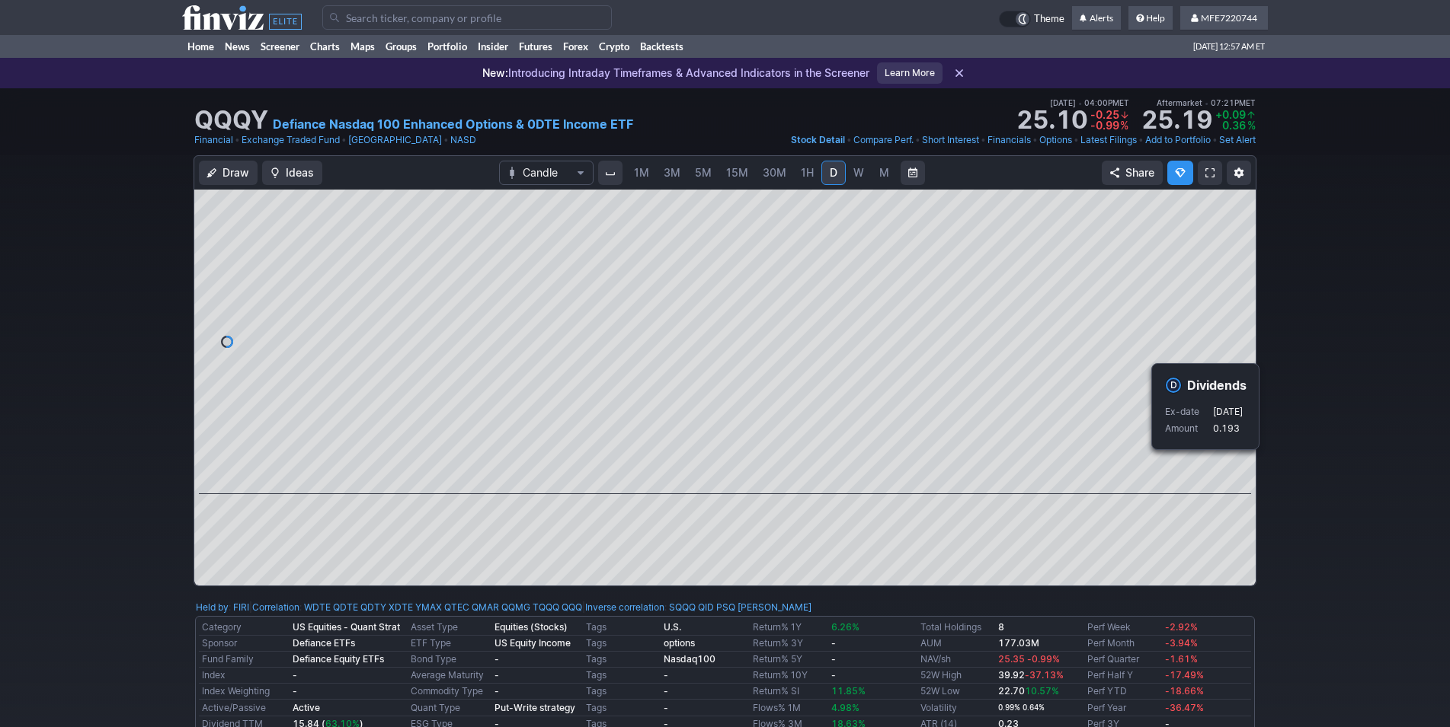
click at [1325, 488] on div "Draw Ideas Candle 1M 3M 5M 15M 30M 1H D W M Share" at bounding box center [725, 376] width 1450 height 443
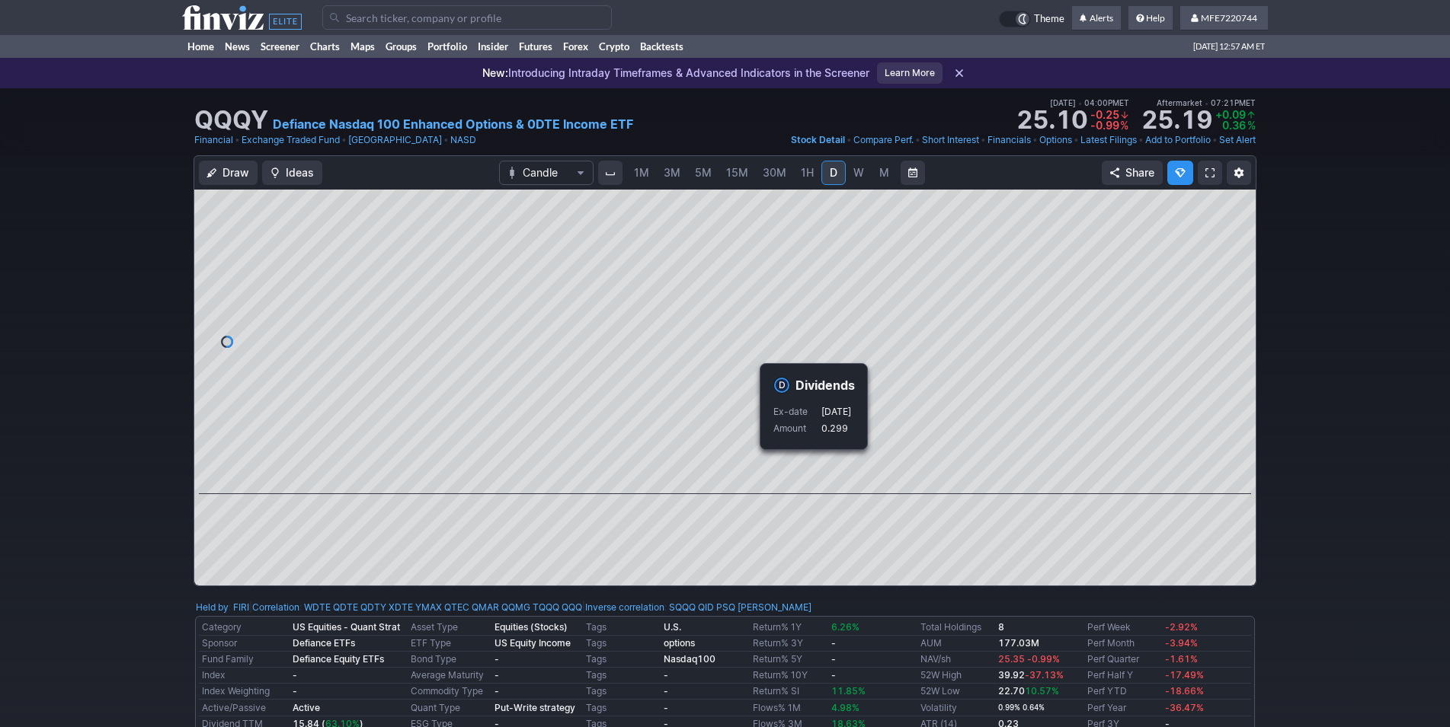
click at [1344, 478] on div "Draw Ideas Candle 1M 3M 5M 15M 30M 1H D W M Share" at bounding box center [725, 376] width 1450 height 443
click at [855, 179] on span "W" at bounding box center [858, 172] width 11 height 13
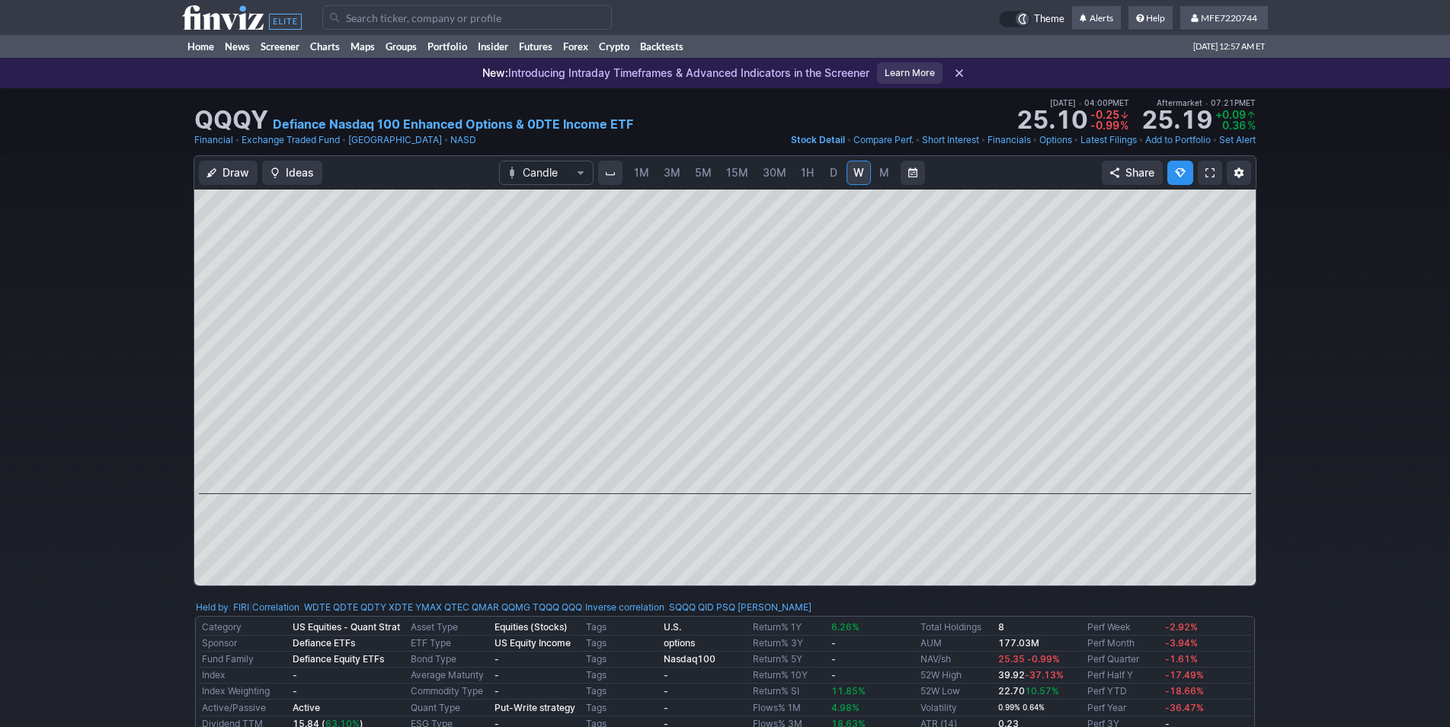
click at [830, 176] on span "D" at bounding box center [834, 172] width 8 height 13
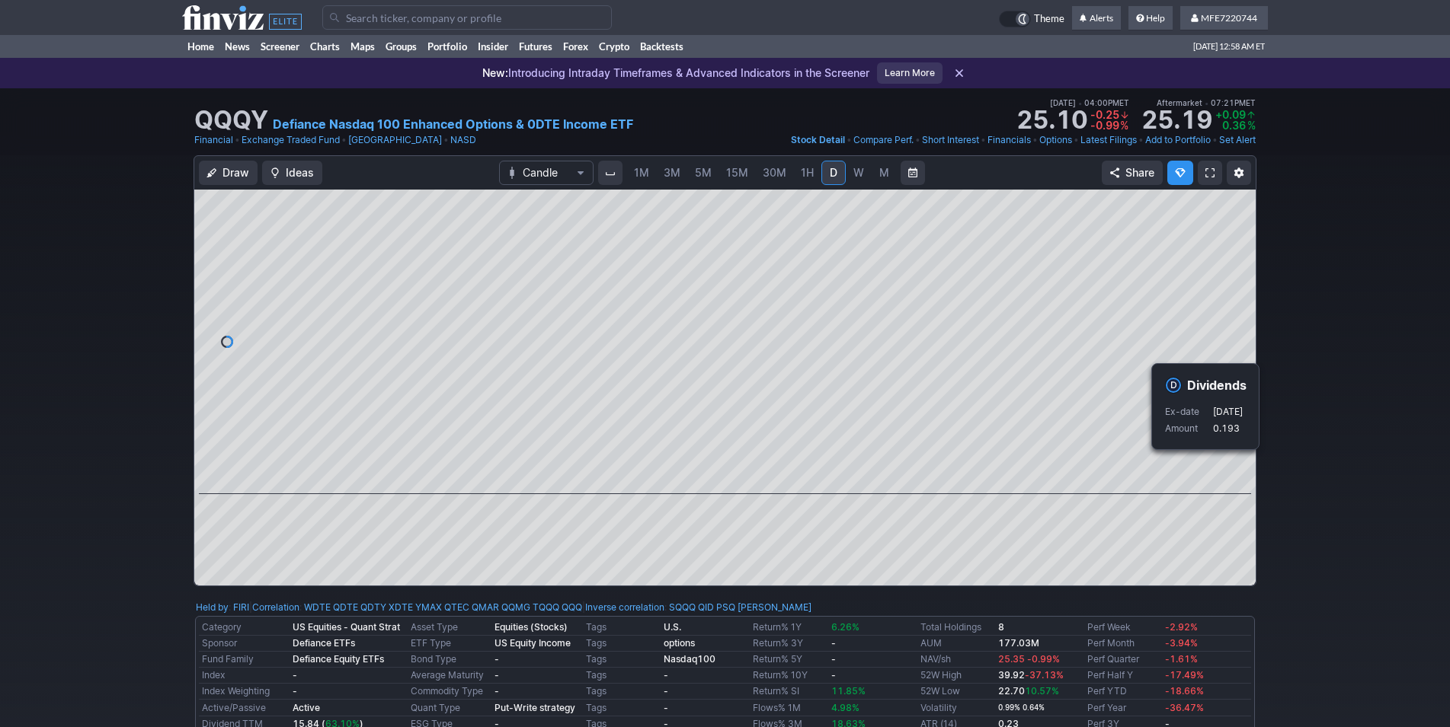
click at [1322, 475] on div "Draw Ideas Candle 1M 3M 5M 15M 30M 1H D W M Share" at bounding box center [725, 376] width 1450 height 443
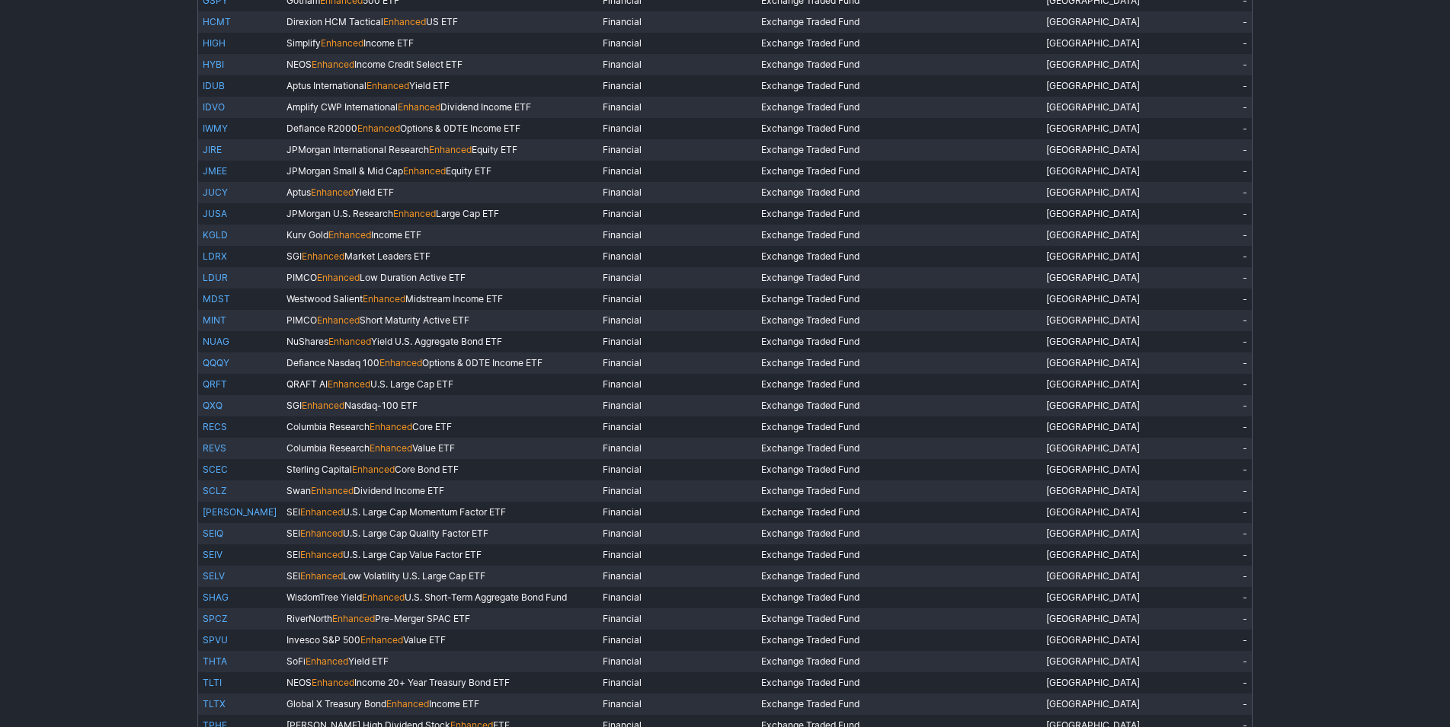
scroll to position [1093, 0]
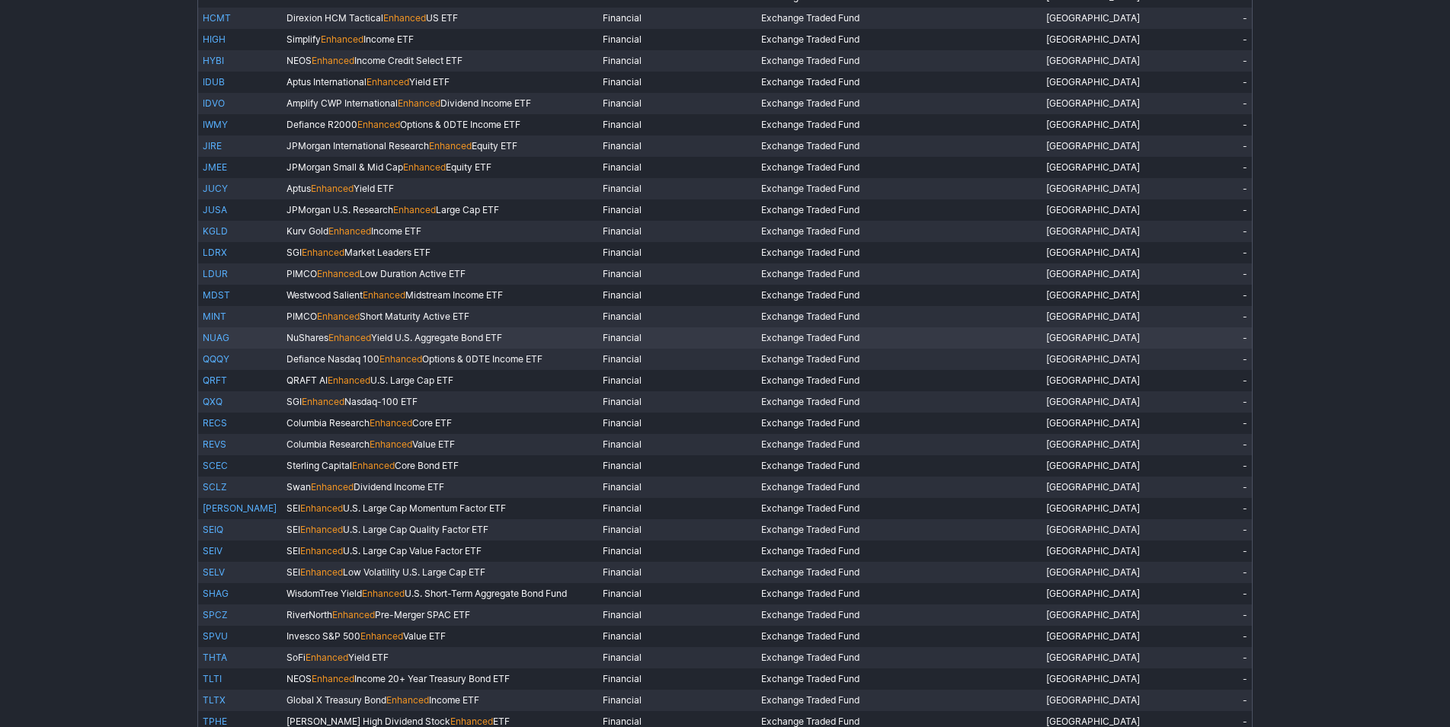
click at [223, 340] on link "NUAG" at bounding box center [216, 337] width 27 height 11
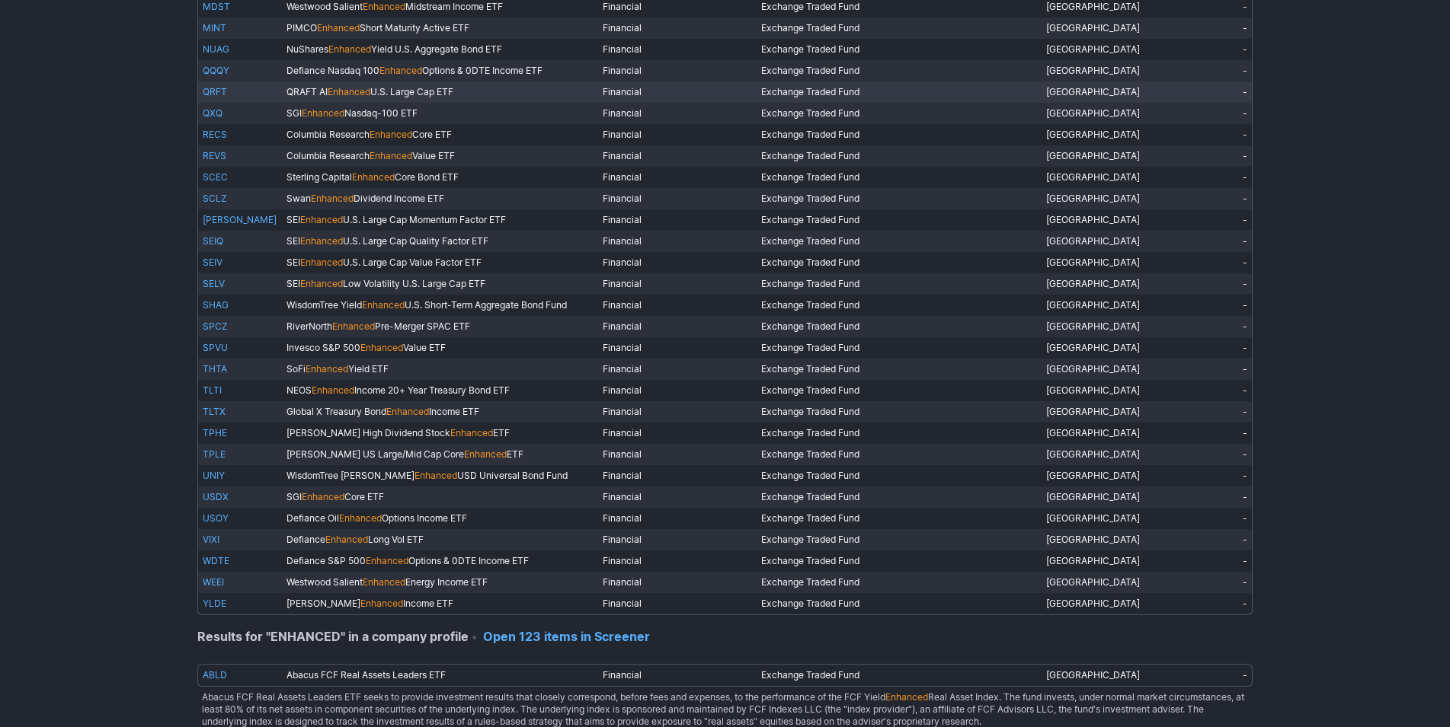
scroll to position [1404, 0]
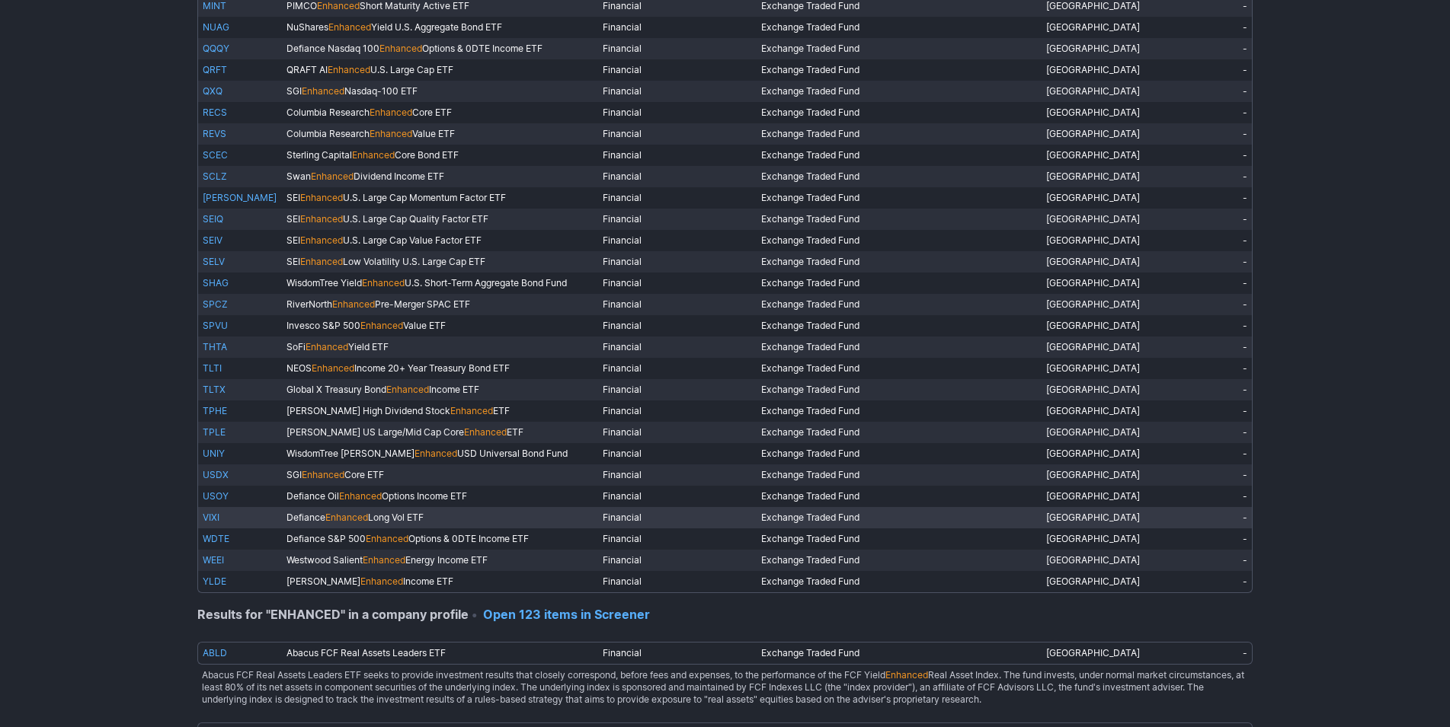
click at [216, 519] on link "VIXI" at bounding box center [211, 517] width 17 height 11
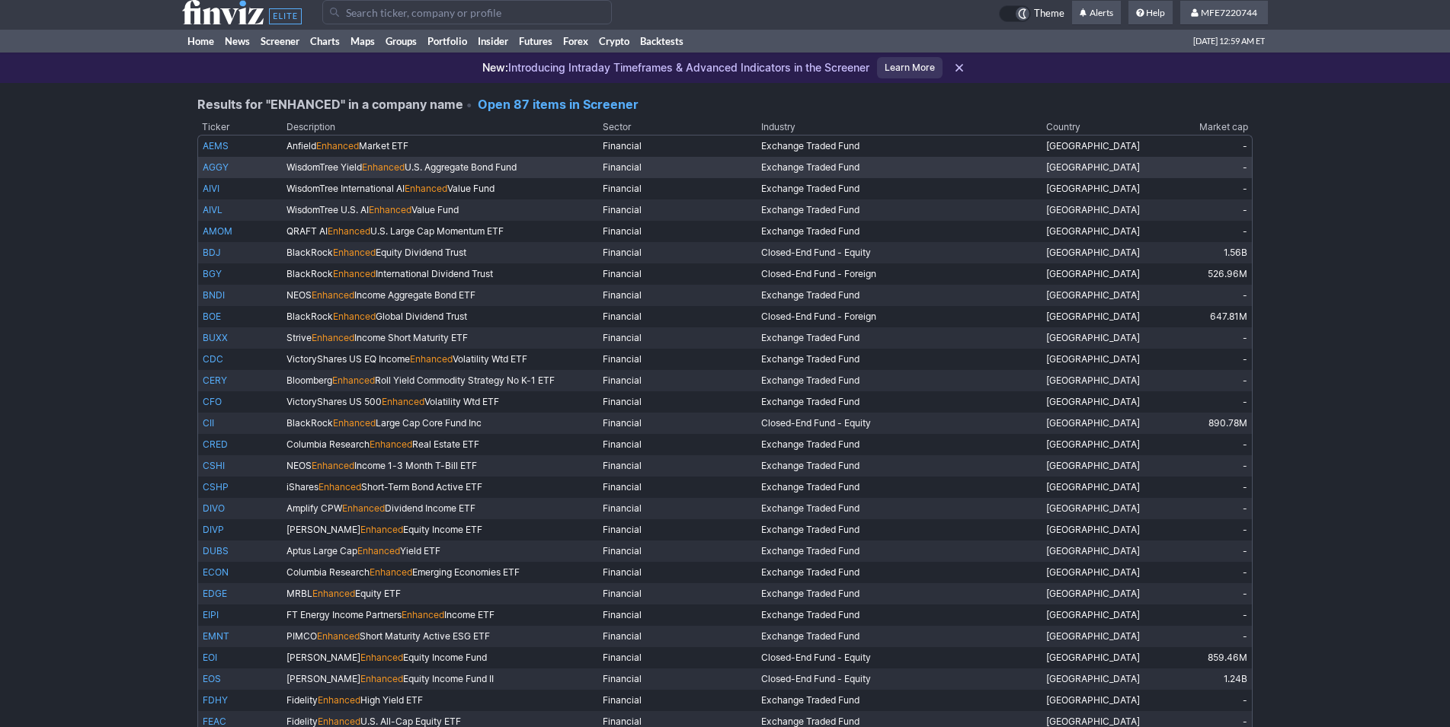
click at [213, 165] on link "AGGY" at bounding box center [216, 166] width 26 height 11
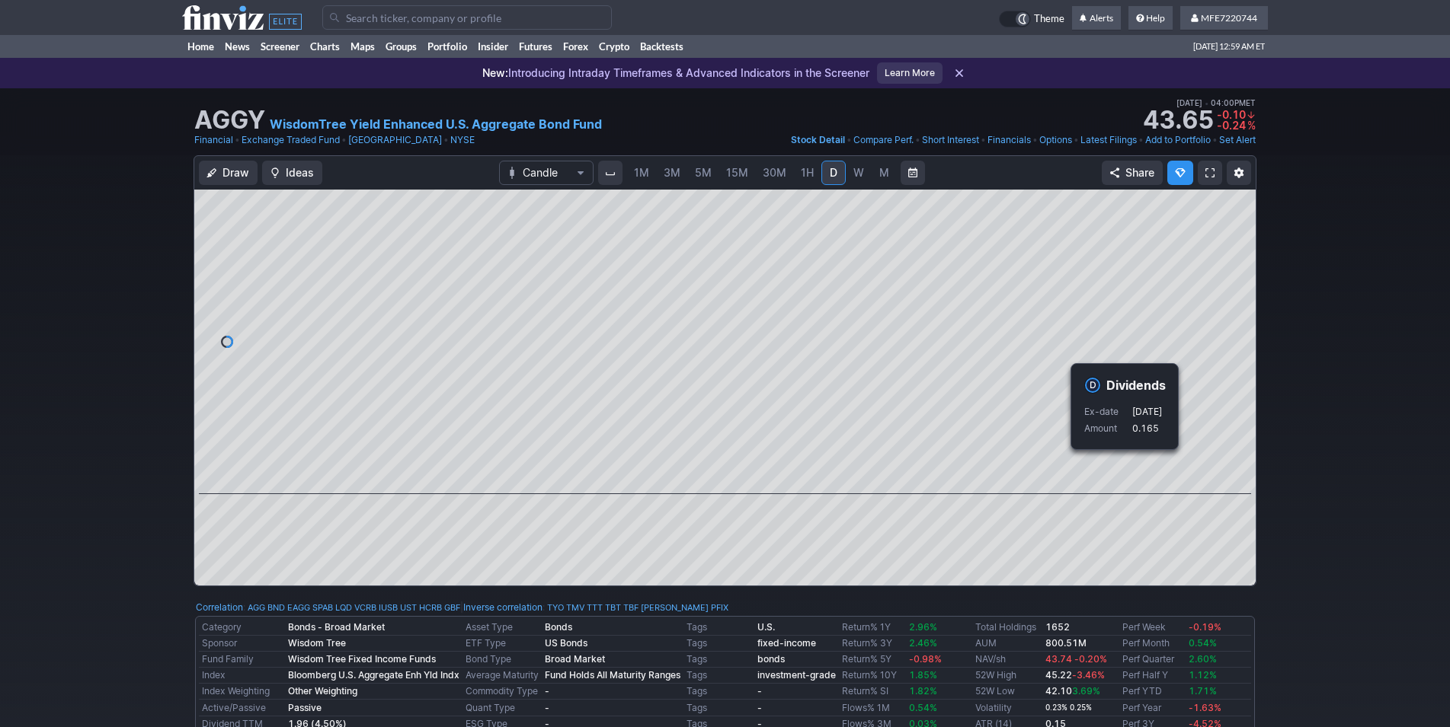
click at [1352, 497] on div "Draw Ideas Candle 1M 3M 5M 15M 30M 1H D W M Share" at bounding box center [725, 376] width 1450 height 443
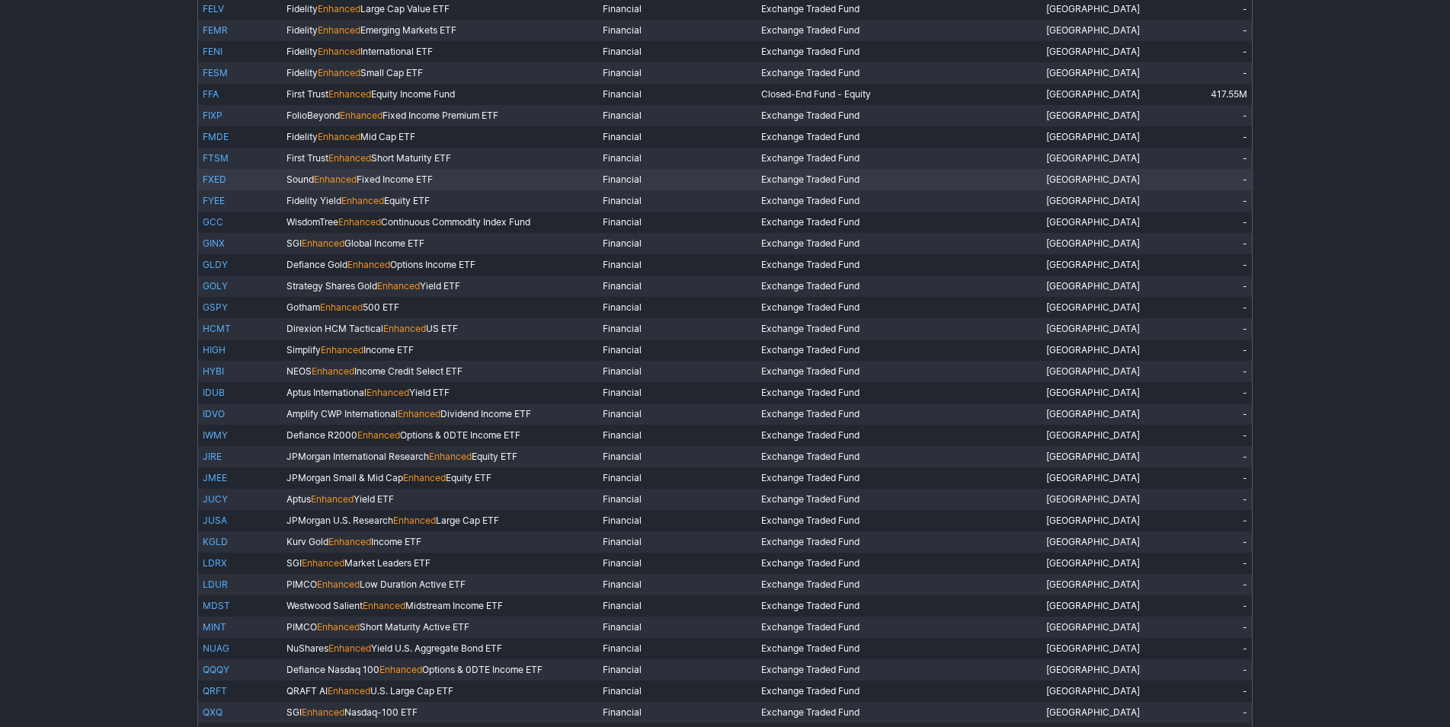
click at [216, 176] on link "FXED" at bounding box center [215, 179] width 24 height 11
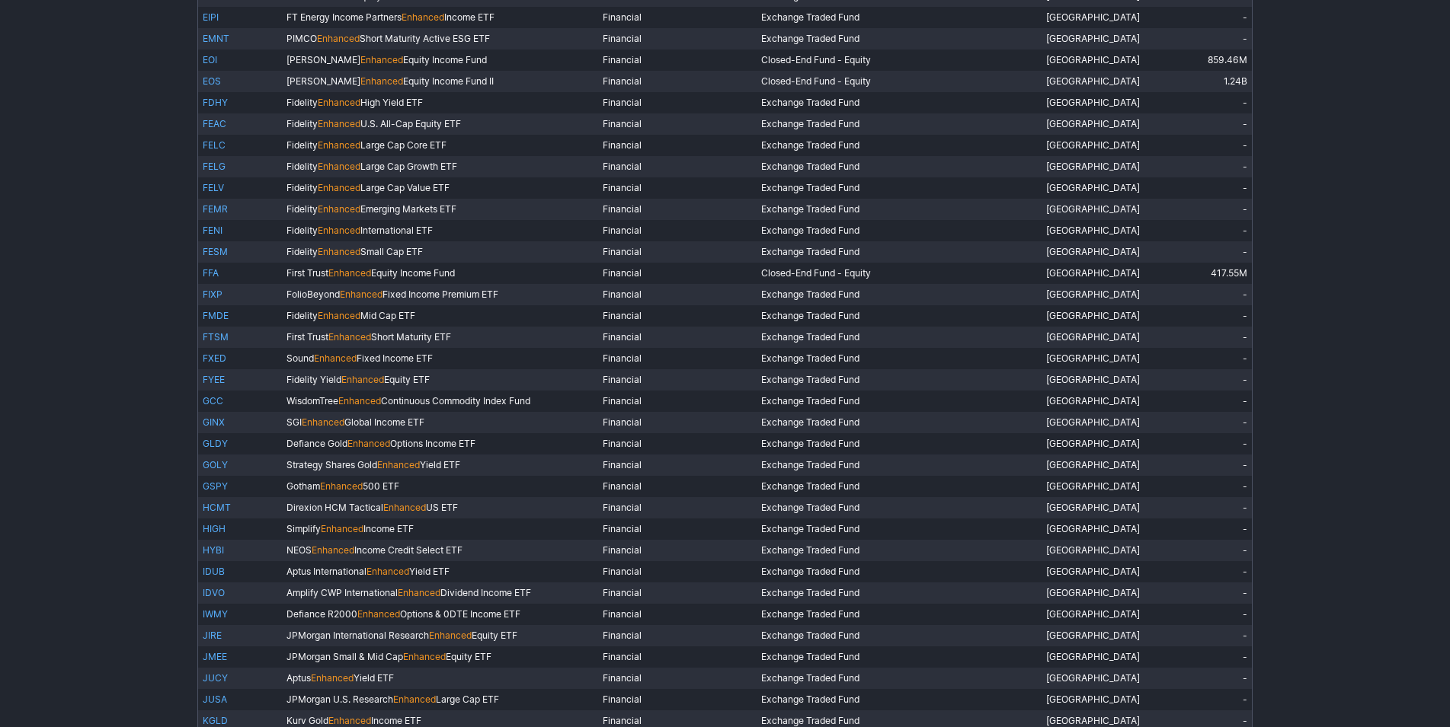
scroll to position [705, 0]
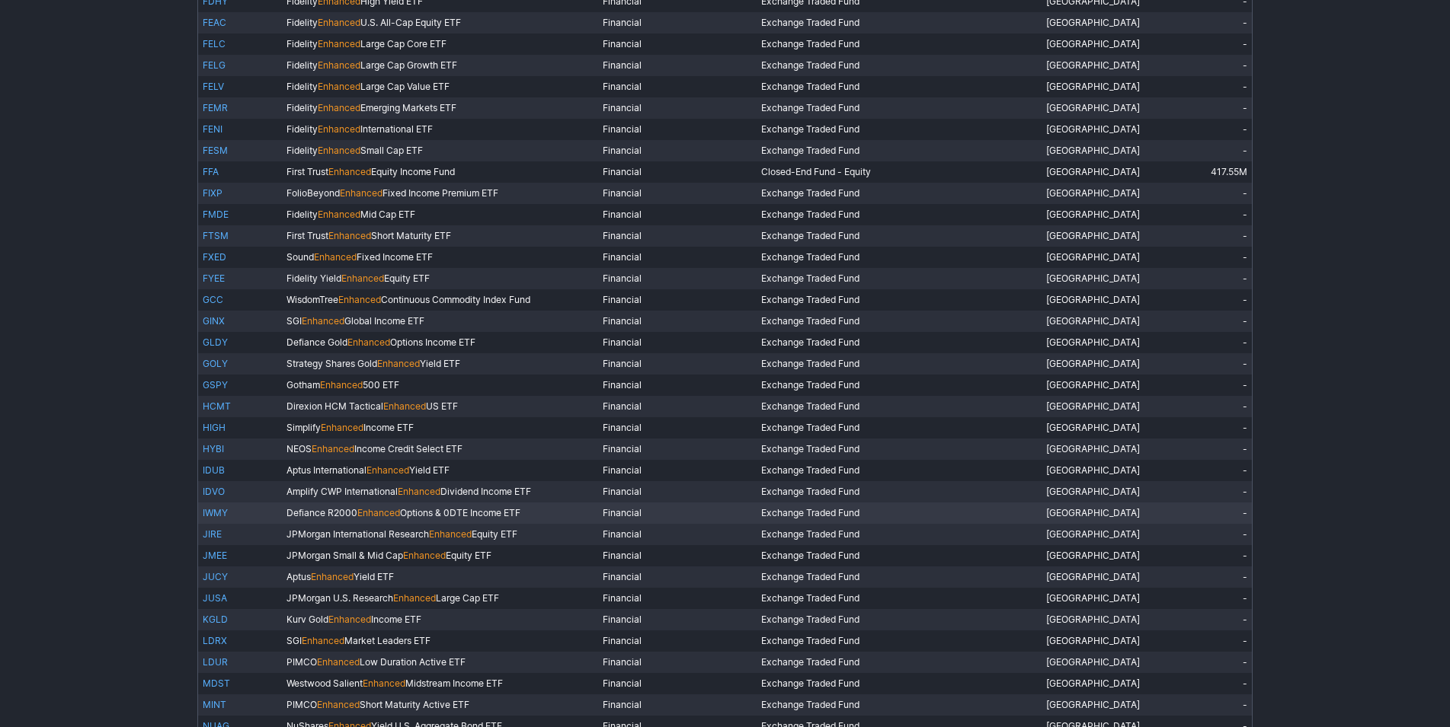
click at [223, 510] on link "IWMY" at bounding box center [215, 512] width 25 height 11
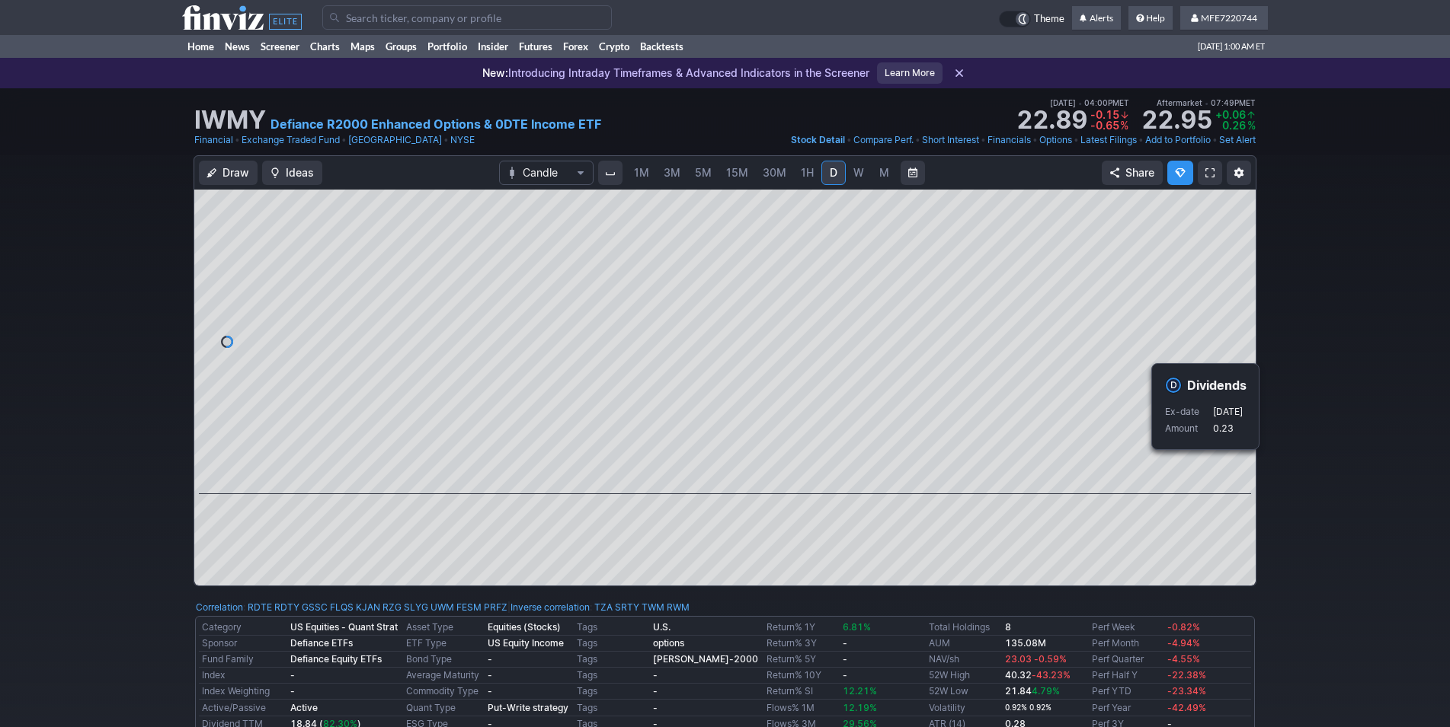
click at [1319, 475] on div "Draw Ideas Candle 1M 3M 5M 15M 30M 1H D W M Share" at bounding box center [725, 376] width 1450 height 443
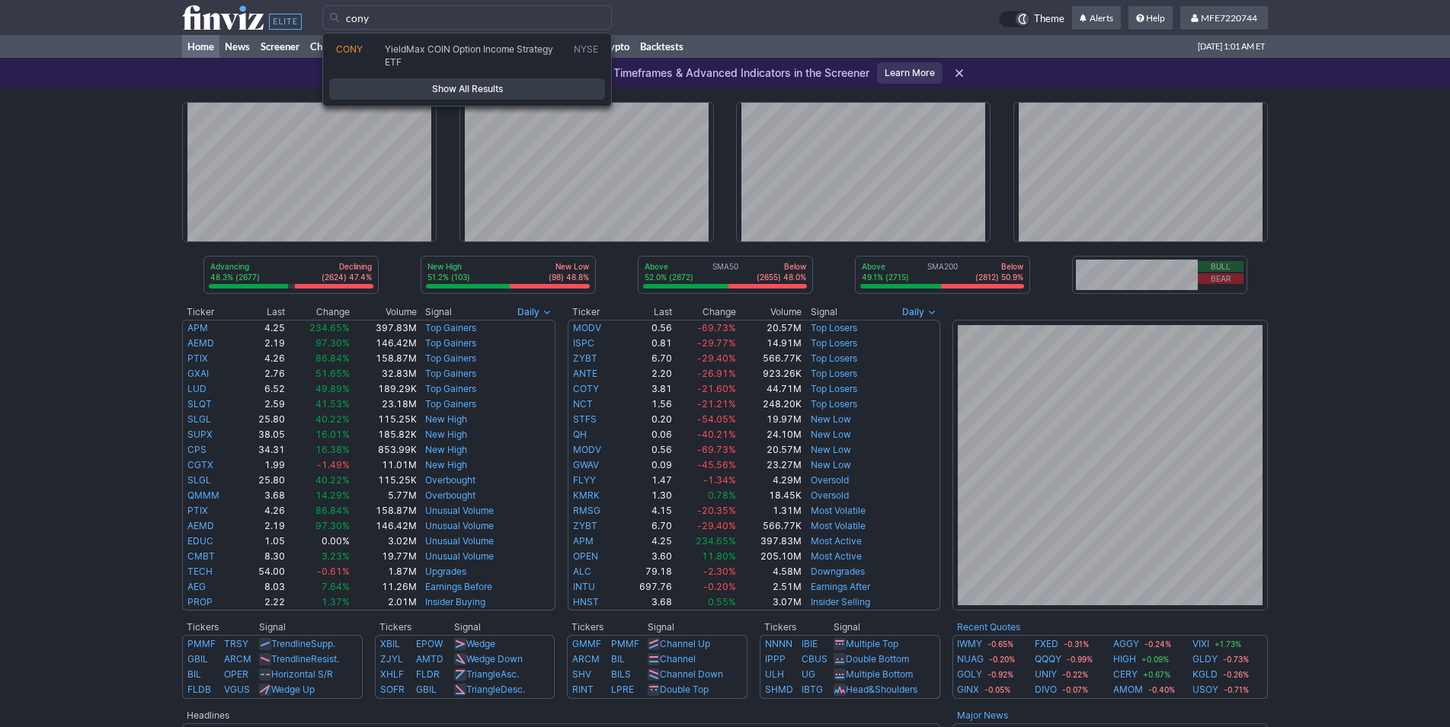
type input "cony"
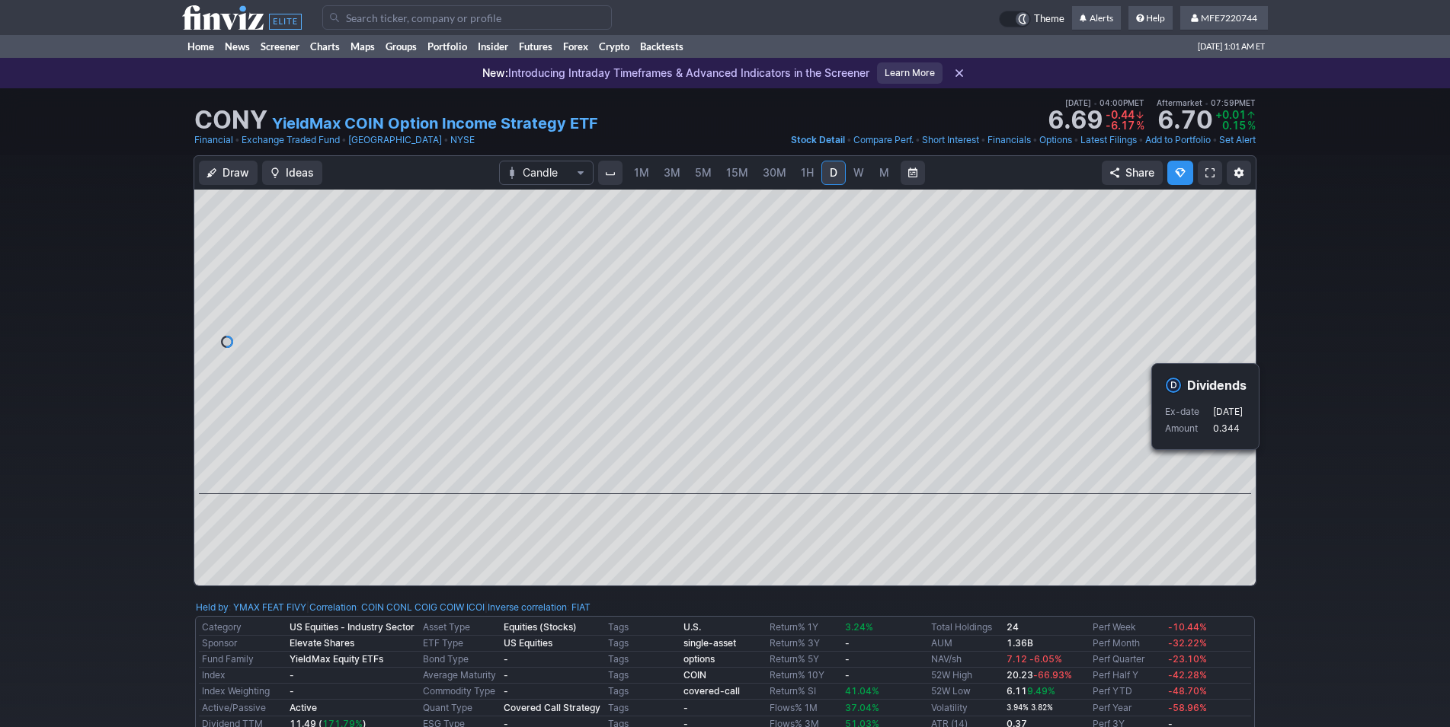
click at [1299, 478] on div "Draw Ideas Candle 1M 3M 5M 15M 30M 1H D W M Share" at bounding box center [725, 376] width 1450 height 443
click at [1299, 480] on div "Draw Ideas Candle 1M 3M 5M 15M 30M 1H D W M Share" at bounding box center [725, 376] width 1450 height 443
click at [456, 49] on link "Portfolio" at bounding box center [447, 46] width 50 height 23
